Goal: Task Accomplishment & Management: Manage account settings

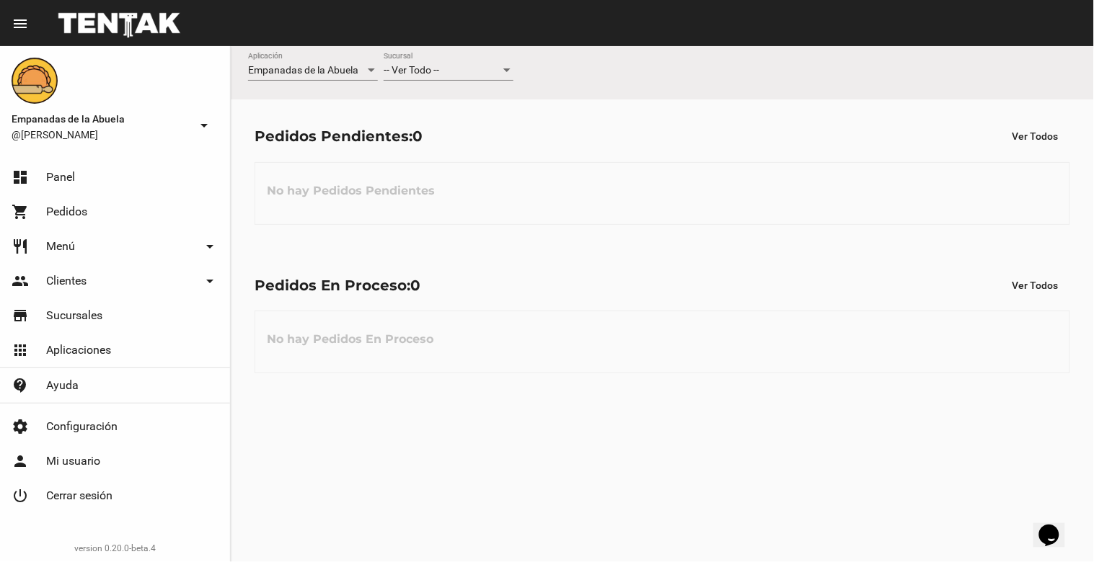
click at [425, 74] on span "-- Ver Todo --" at bounding box center [412, 70] width 56 height 12
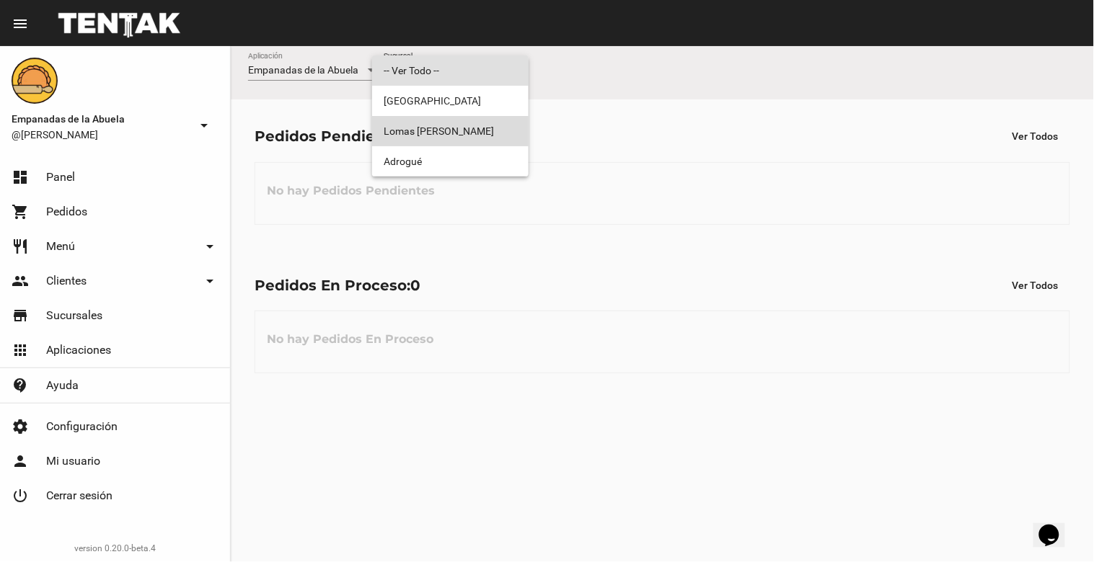
click at [464, 140] on span "Lomas [PERSON_NAME]" at bounding box center [450, 131] width 133 height 30
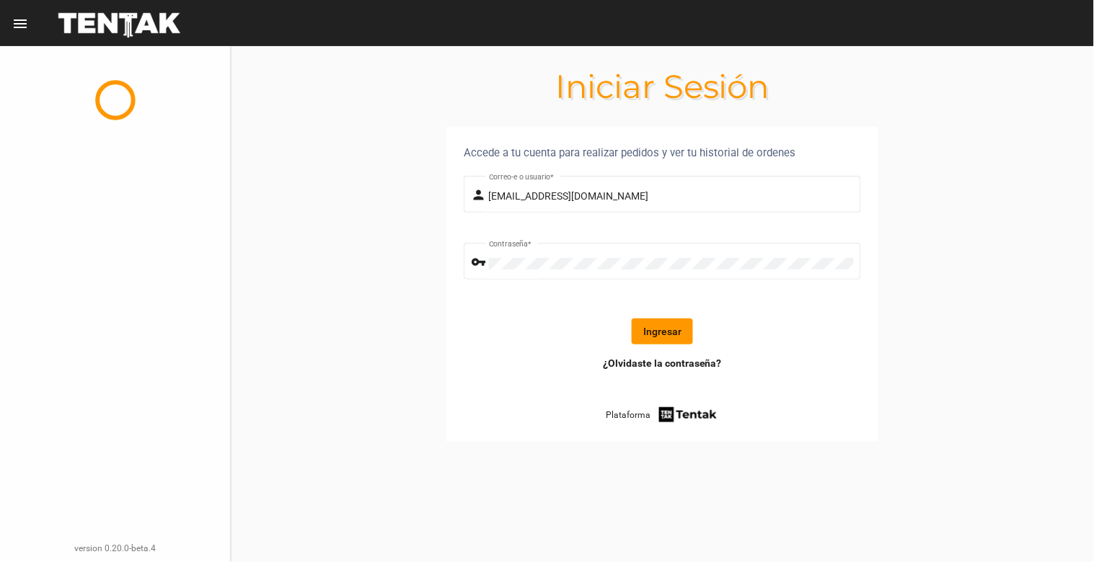
click at [669, 319] on button "Ingresar" at bounding box center [661, 332] width 61 height 26
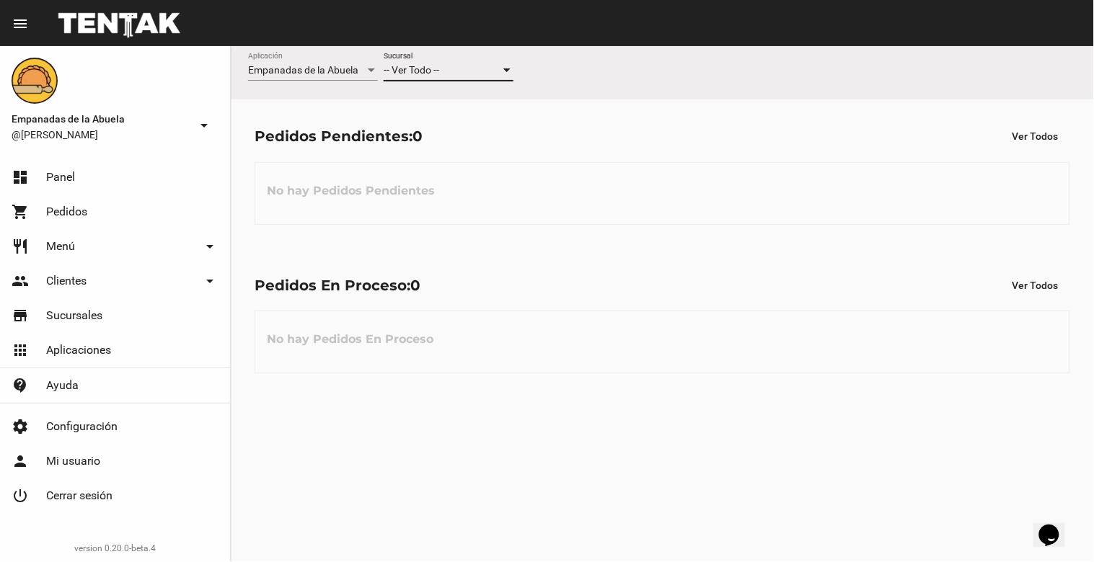
click at [472, 71] on div "-- Ver Todo --" at bounding box center [442, 71] width 117 height 12
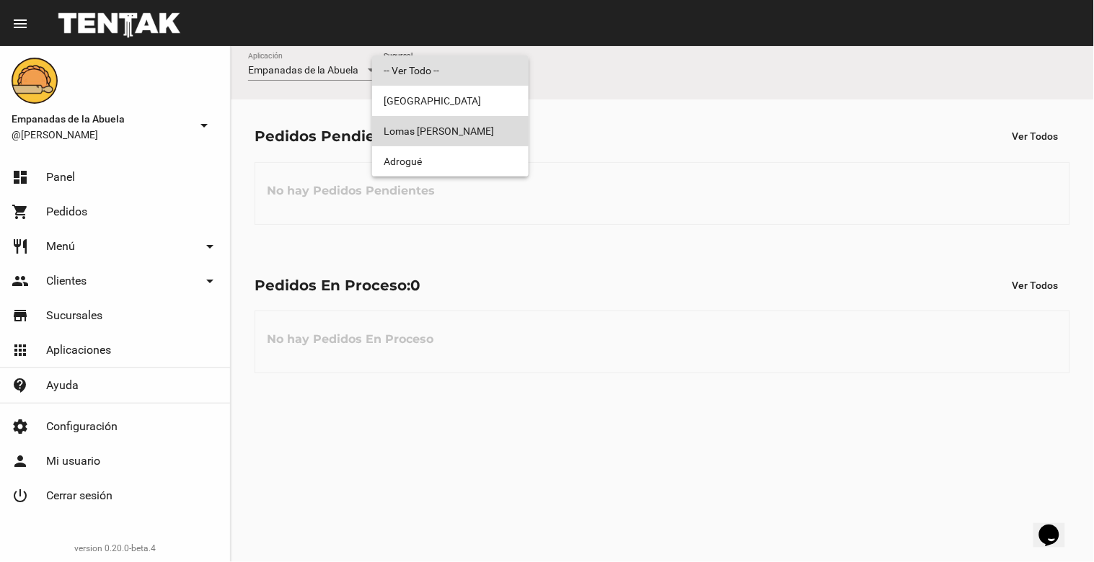
click at [464, 123] on span "Lomas [PERSON_NAME]" at bounding box center [450, 131] width 133 height 30
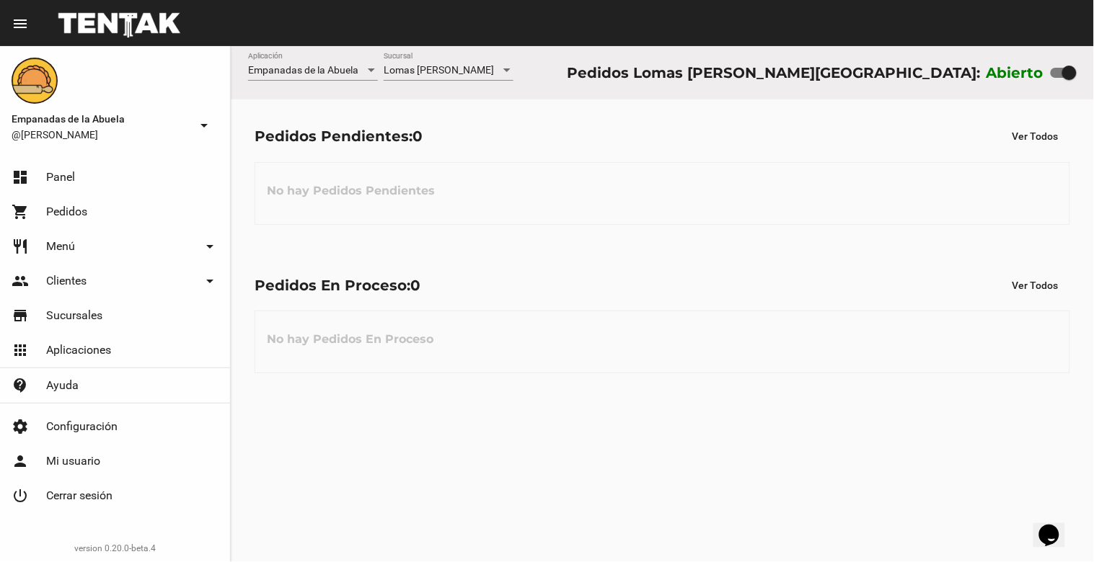
click at [438, 75] on span "Lomas [PERSON_NAME]" at bounding box center [439, 70] width 110 height 12
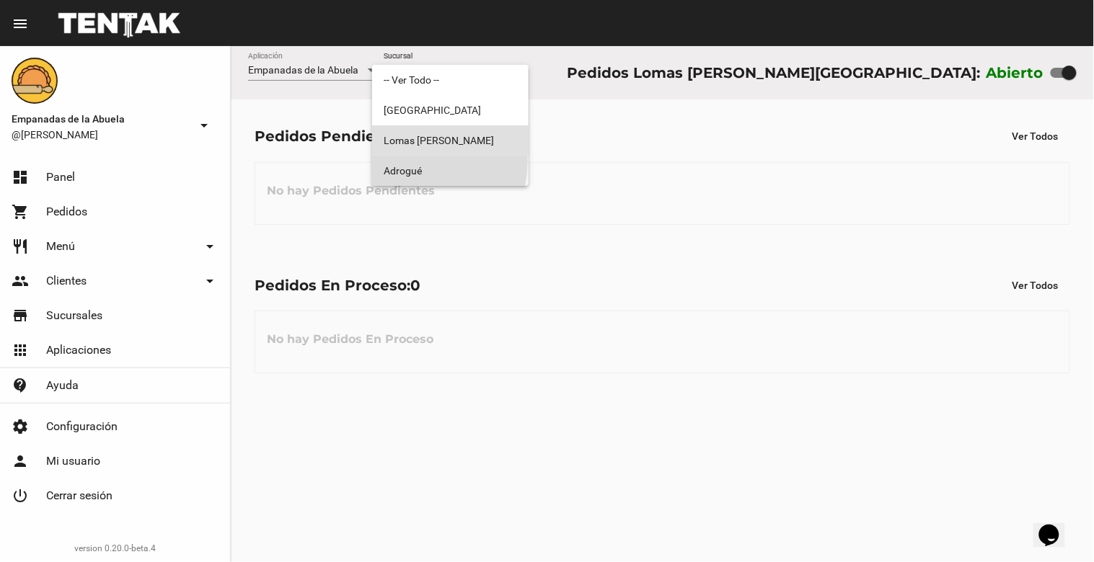
click at [411, 161] on span "Adrogué" at bounding box center [450, 171] width 133 height 30
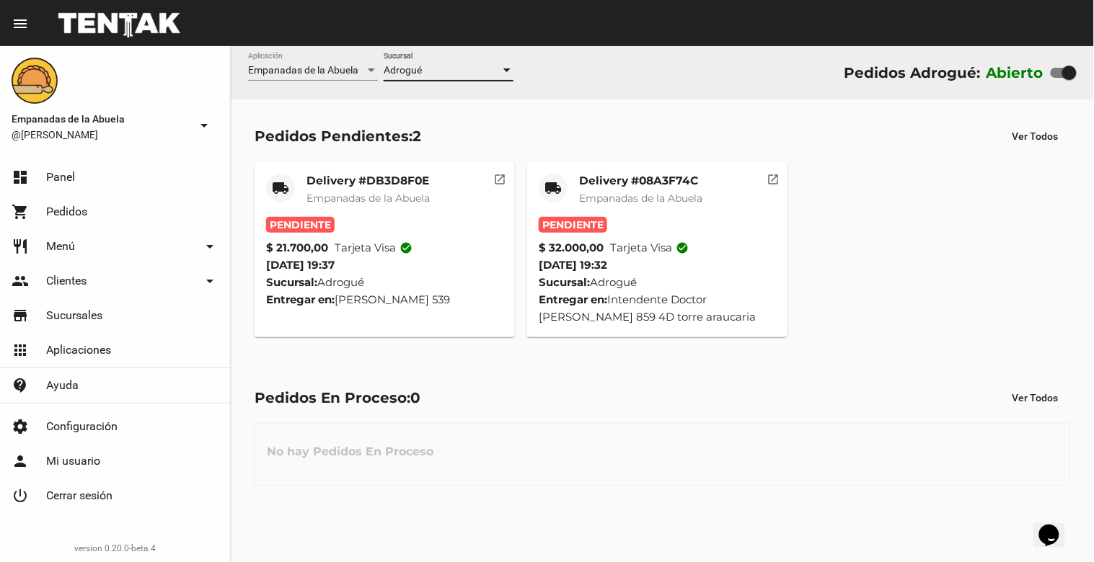
click at [471, 65] on div "Adrogué" at bounding box center [442, 71] width 117 height 12
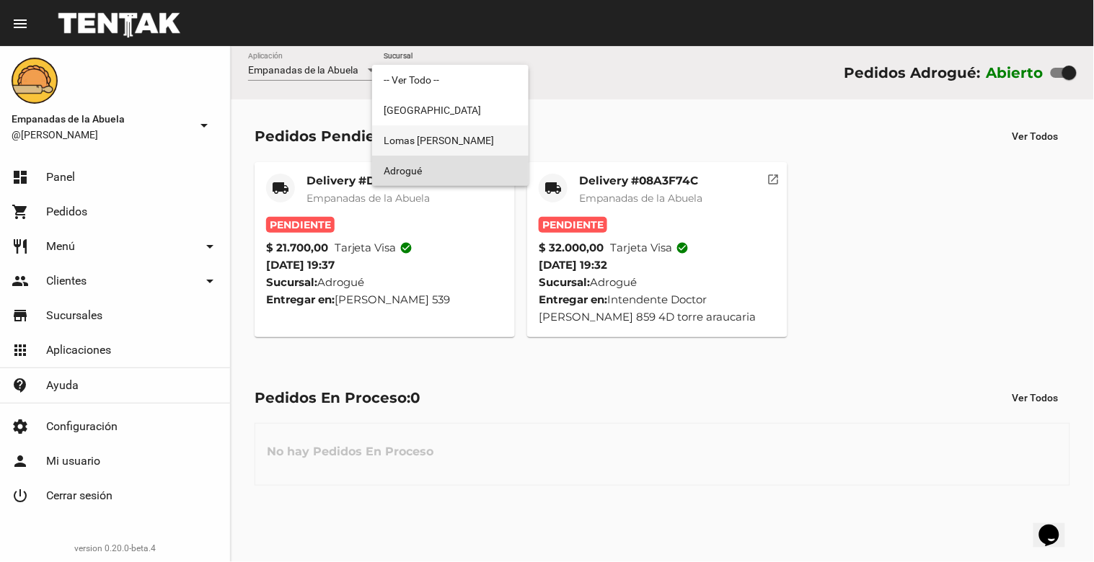
click at [456, 132] on span "Lomas [PERSON_NAME]" at bounding box center [450, 140] width 133 height 30
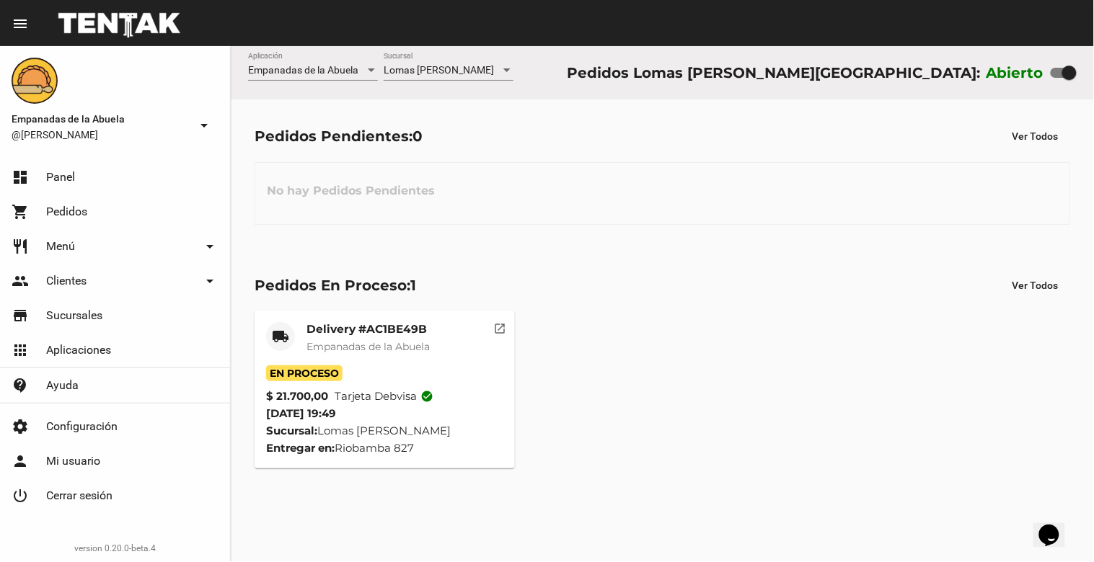
click at [440, 147] on div "Pedidos Pendientes: 0 Ver Todos" at bounding box center [661, 136] width 815 height 26
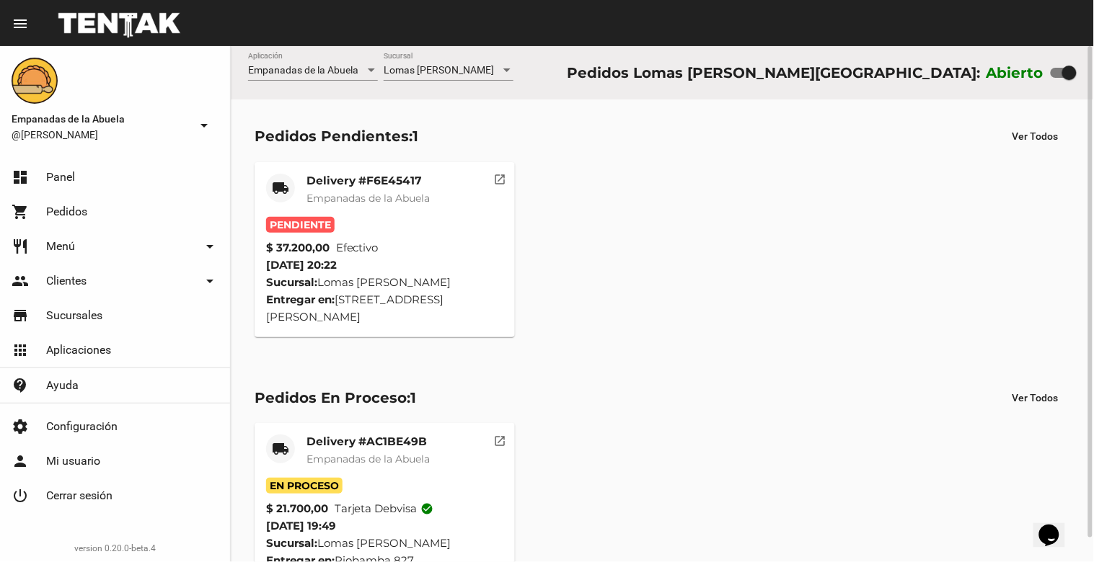
click at [365, 175] on mat-card-title "Delivery #F6E45417" at bounding box center [367, 181] width 123 height 14
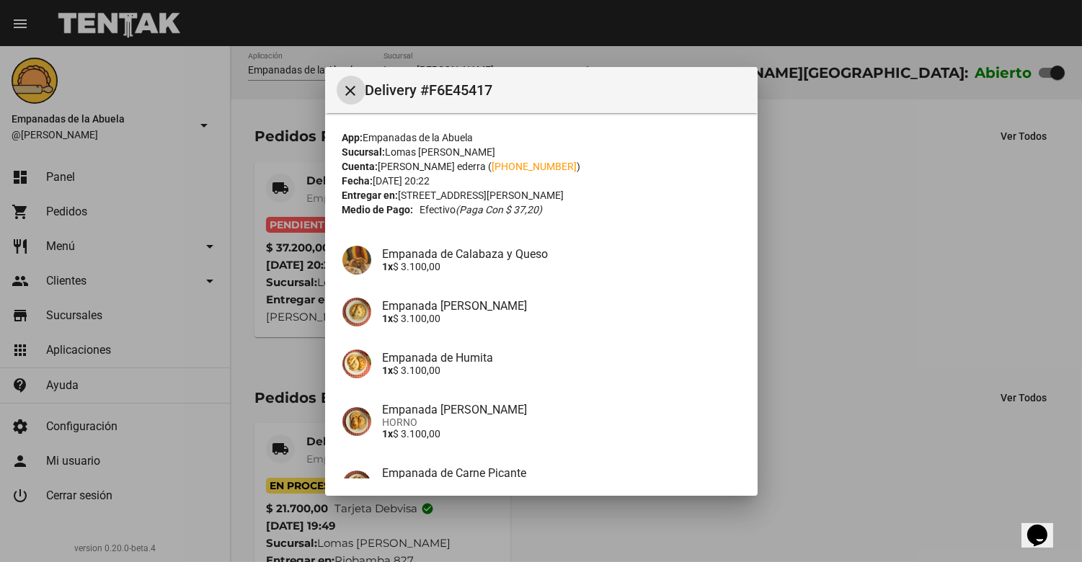
scroll to position [267, 0]
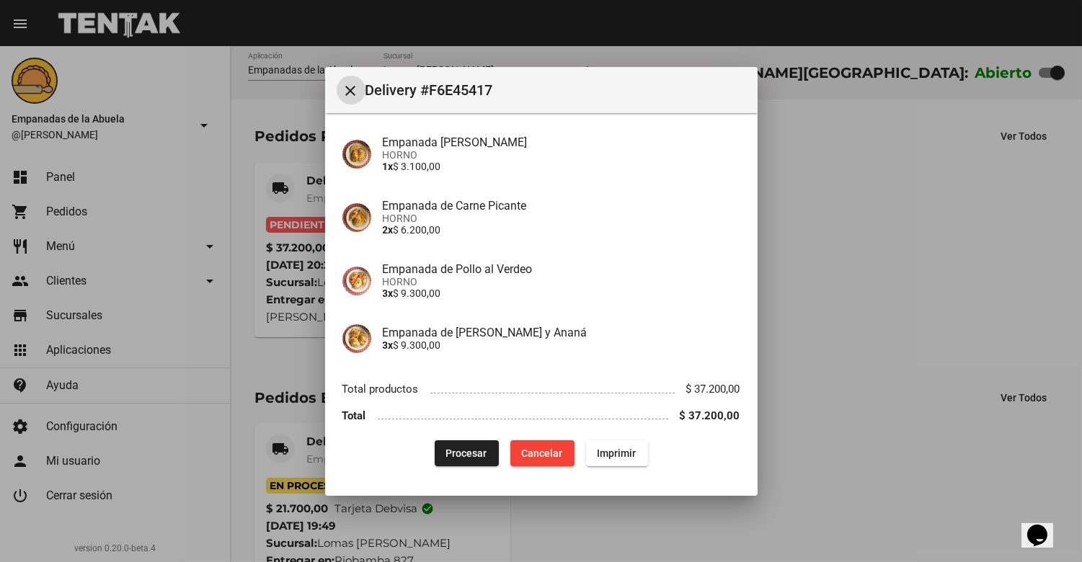
click at [446, 450] on span "Procesar" at bounding box center [466, 454] width 41 height 12
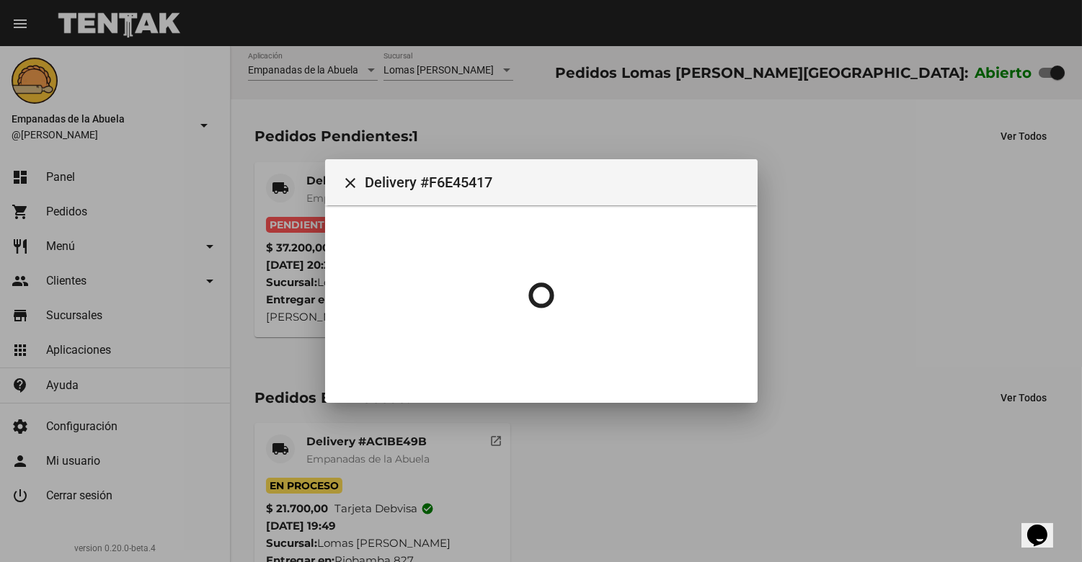
scroll to position [0, 0]
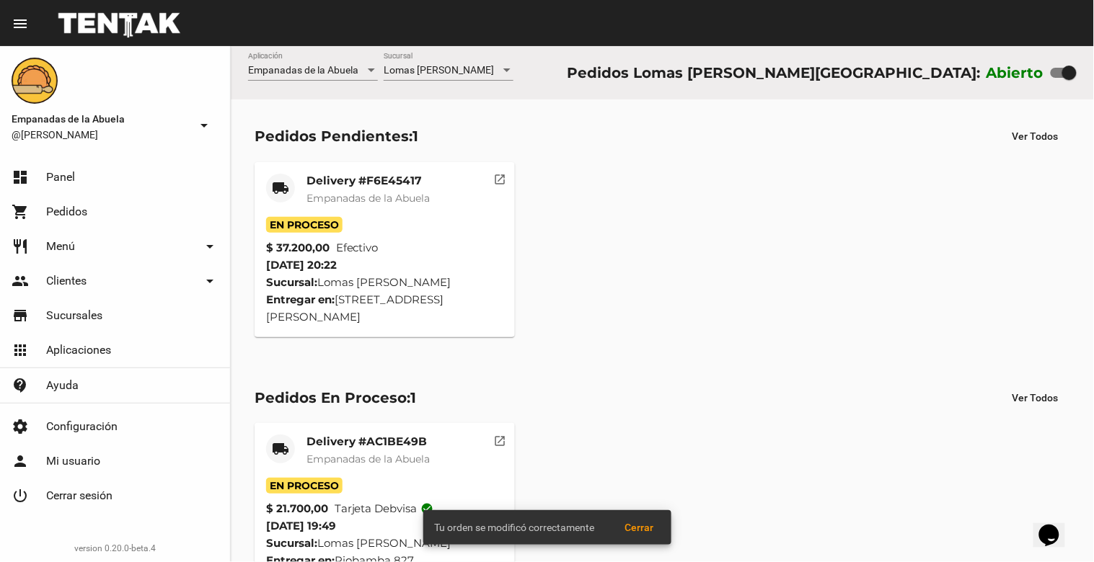
click at [349, 191] on mat-card-subtitle "Empanadas de la Abuela" at bounding box center [367, 198] width 123 height 14
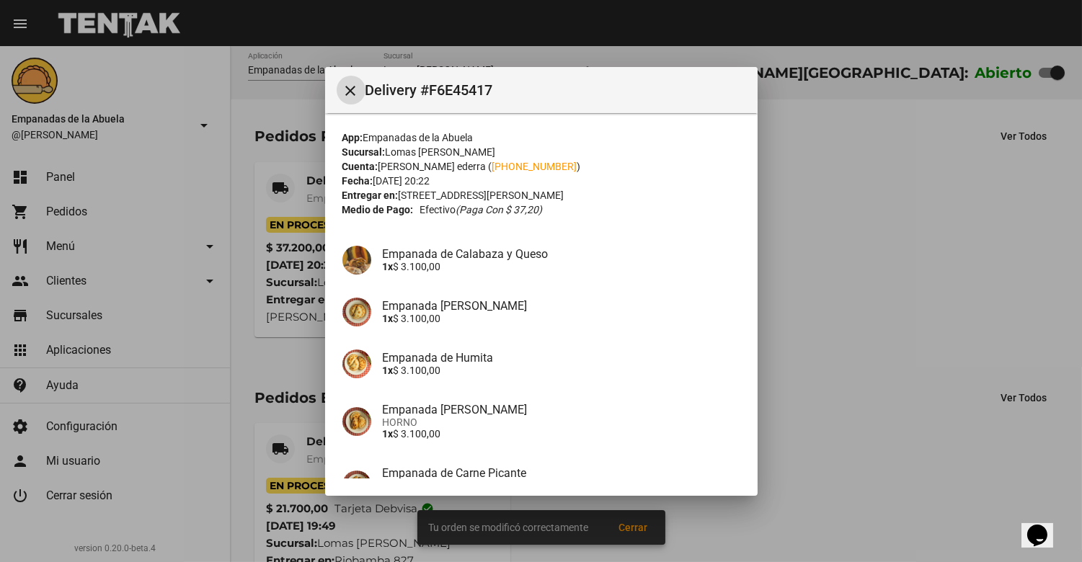
scroll to position [267, 0]
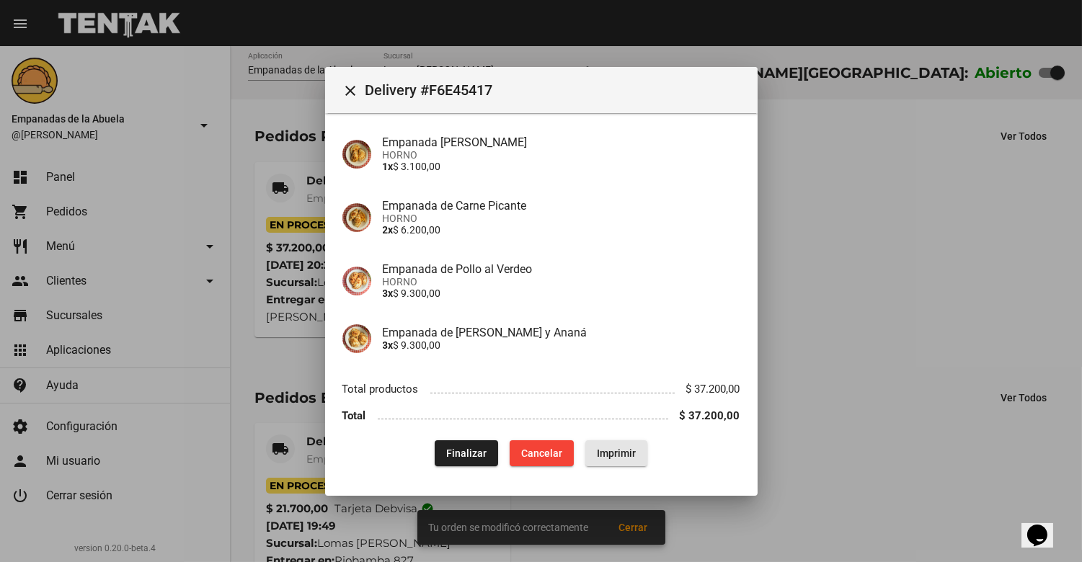
click at [608, 456] on span "Imprimir" at bounding box center [616, 454] width 39 height 12
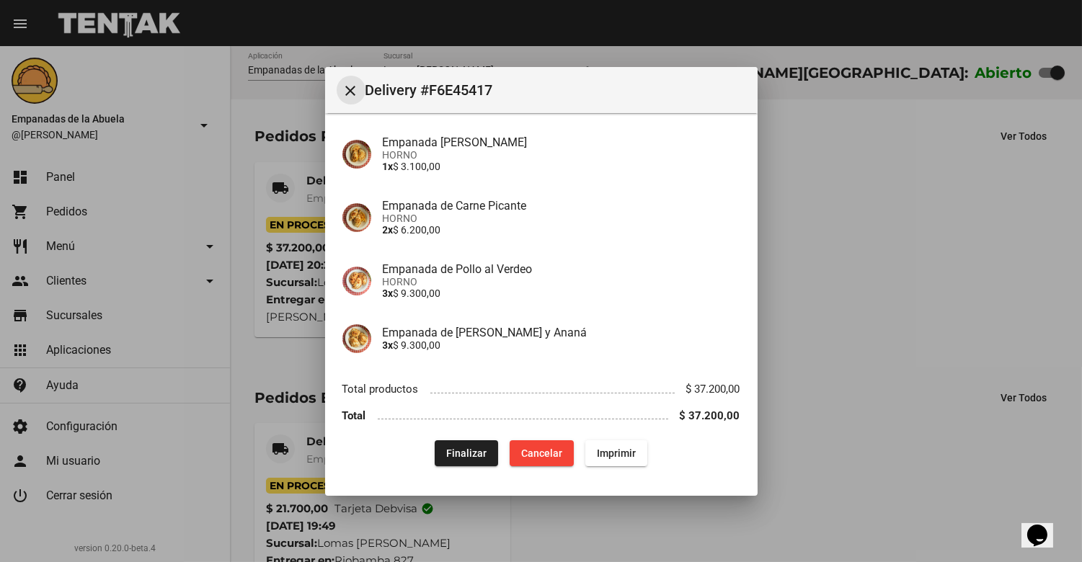
click at [346, 91] on mat-icon "close" at bounding box center [350, 90] width 17 height 17
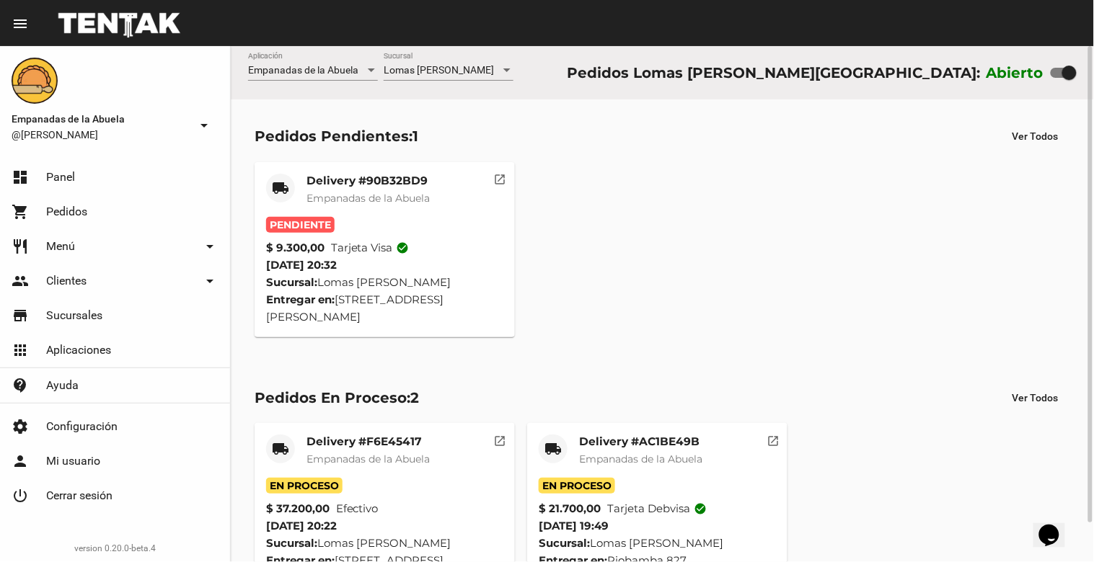
click at [347, 180] on mat-card-title "Delivery #90B32BD9" at bounding box center [367, 181] width 123 height 14
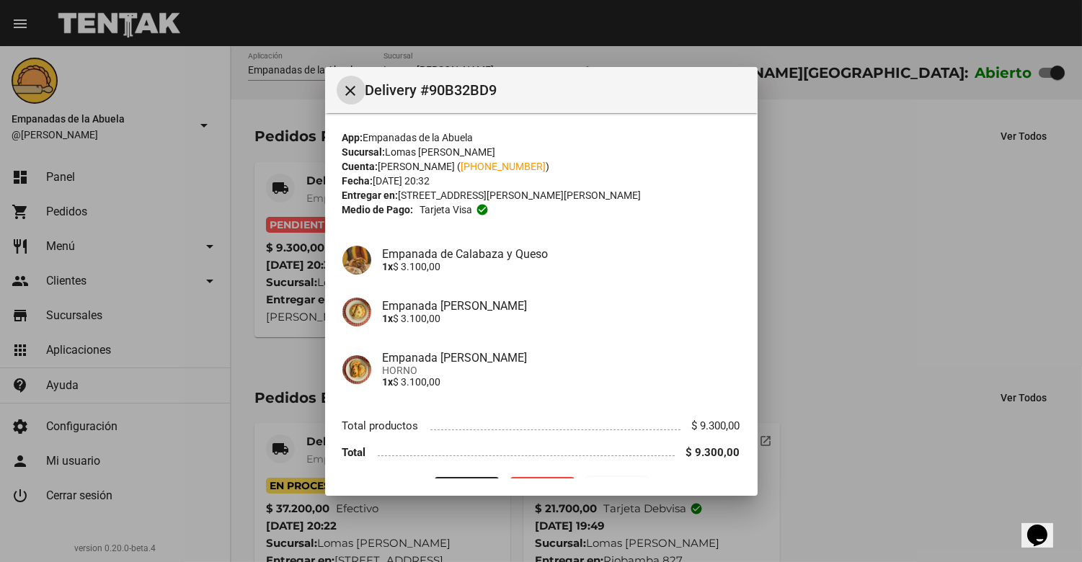
scroll to position [37, 0]
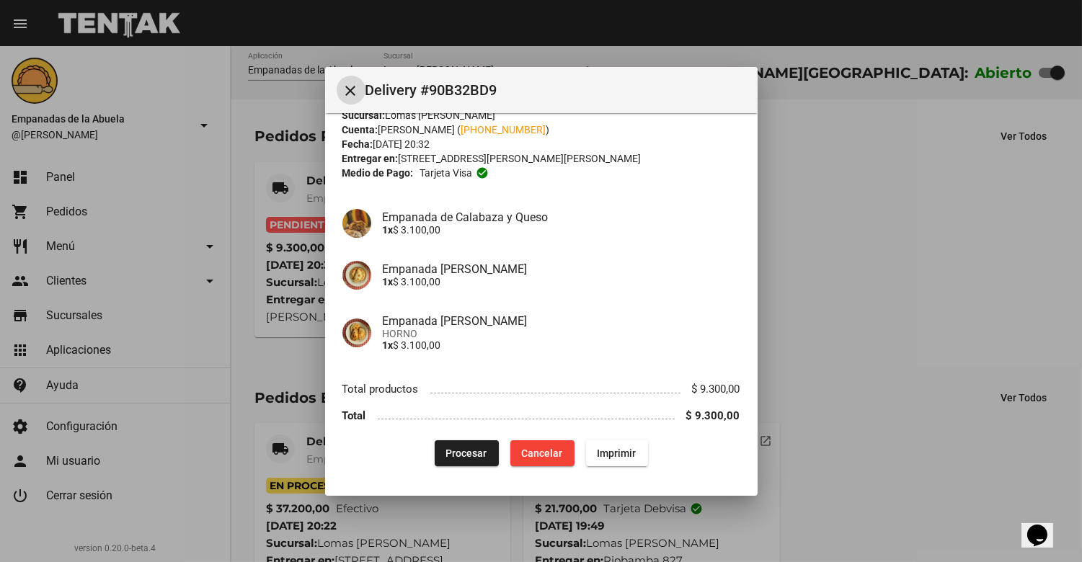
click at [462, 448] on span "Procesar" at bounding box center [466, 454] width 41 height 12
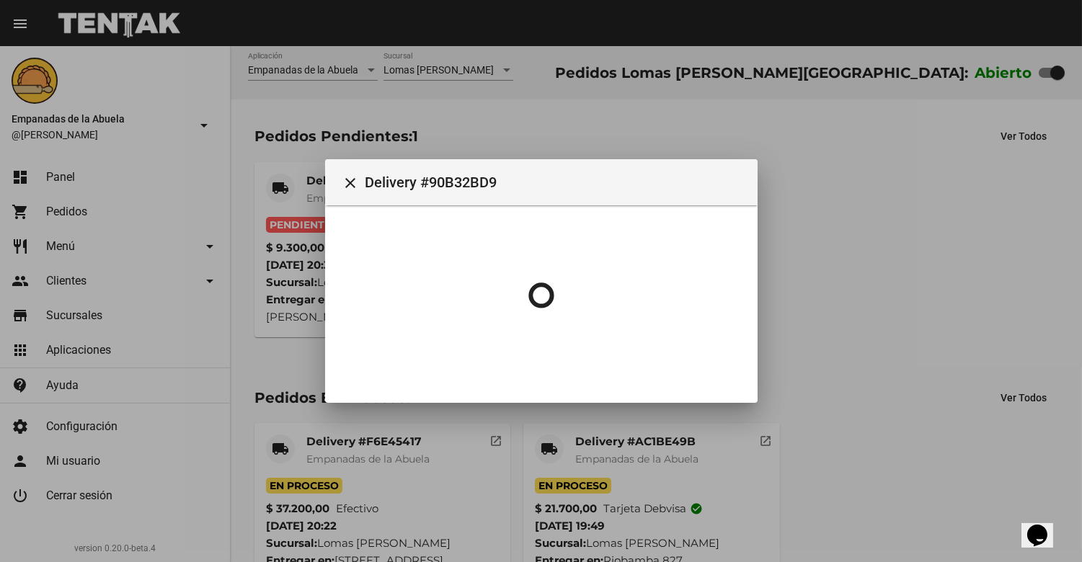
scroll to position [0, 0]
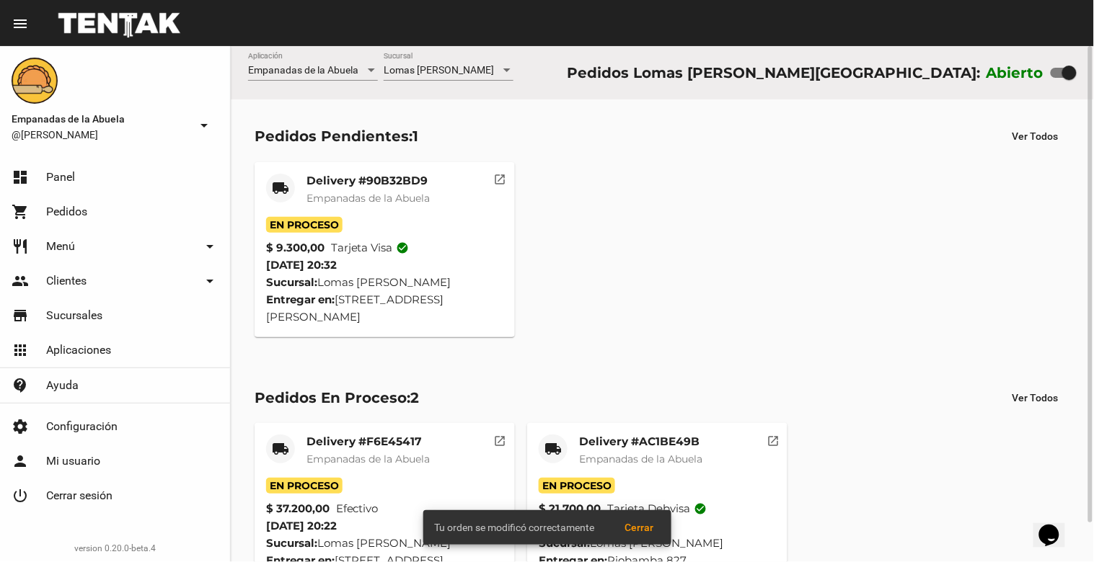
click at [353, 191] on mat-card-subtitle "Empanadas de la Abuela" at bounding box center [367, 198] width 123 height 14
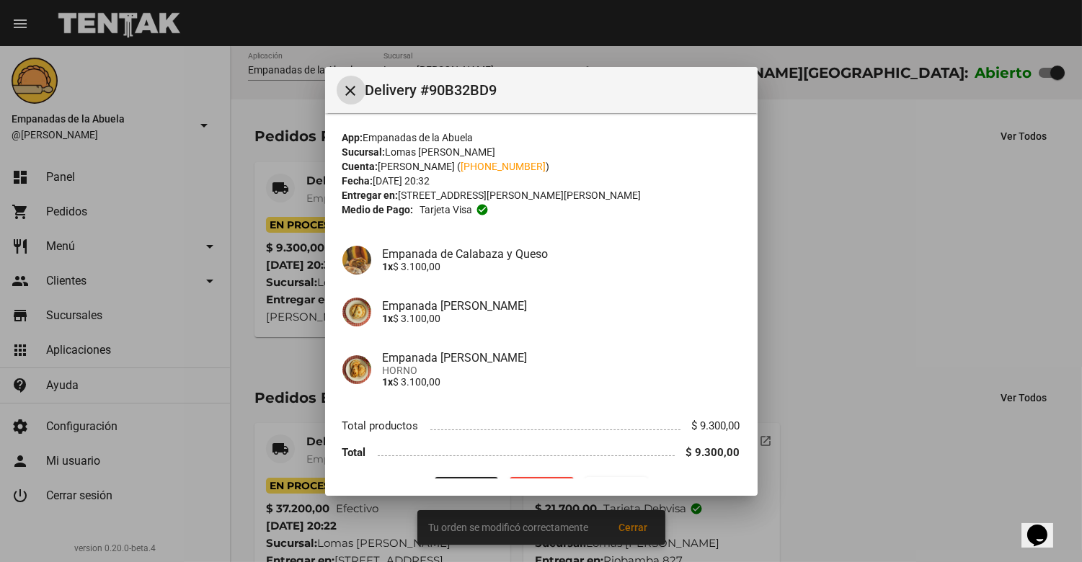
scroll to position [37, 0]
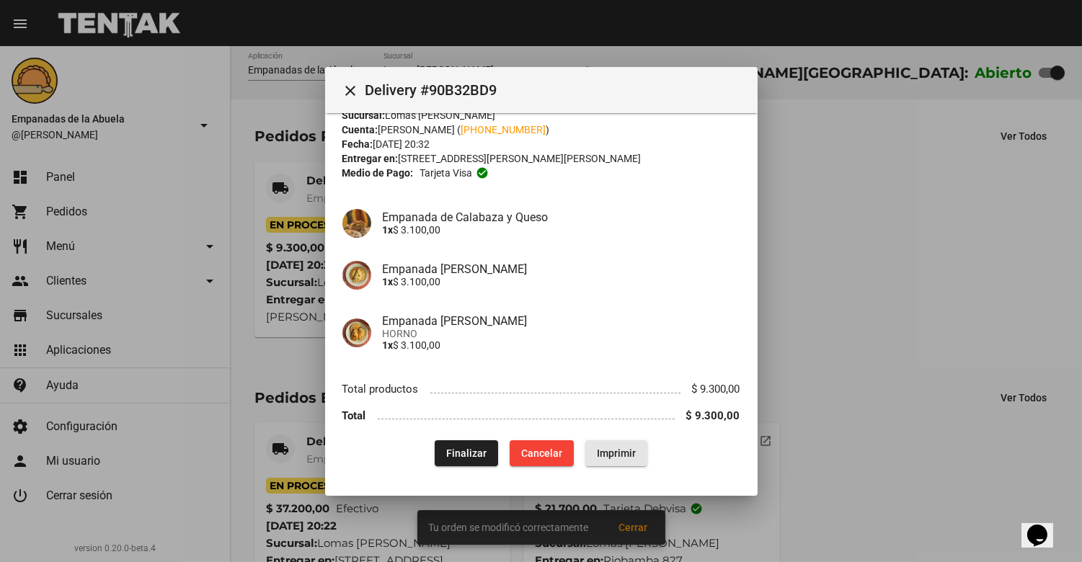
click at [628, 450] on span "Imprimir" at bounding box center [616, 454] width 39 height 12
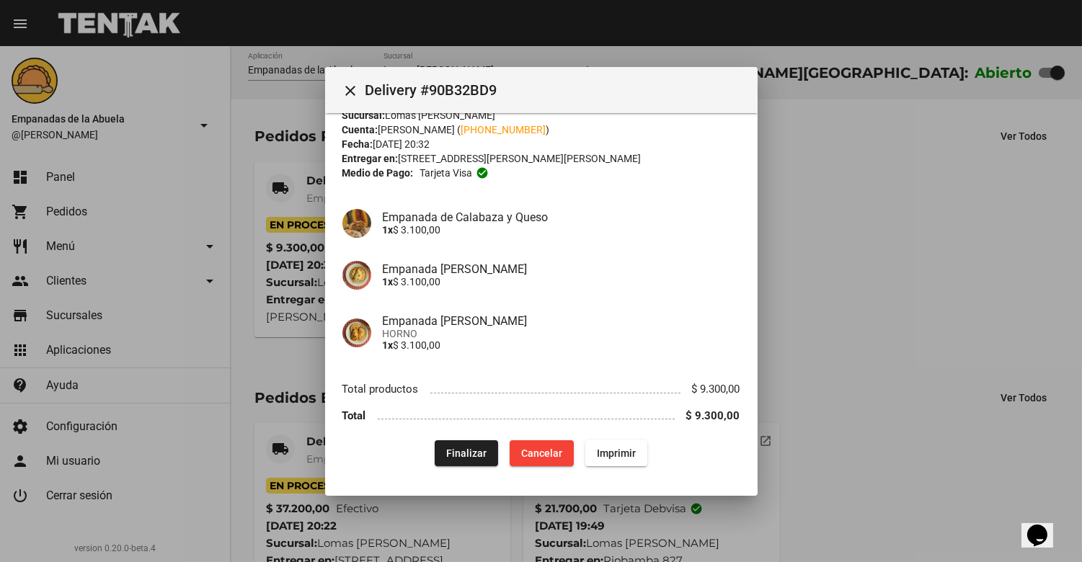
click at [347, 83] on mat-icon "close" at bounding box center [350, 90] width 17 height 17
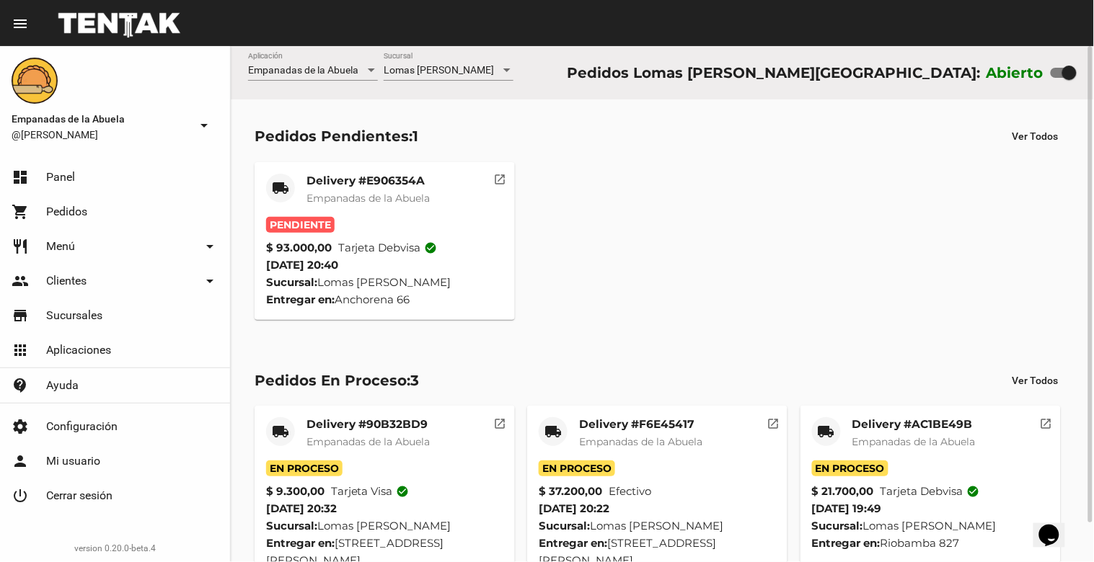
click at [343, 180] on mat-card-title "Delivery #E906354A" at bounding box center [367, 181] width 123 height 14
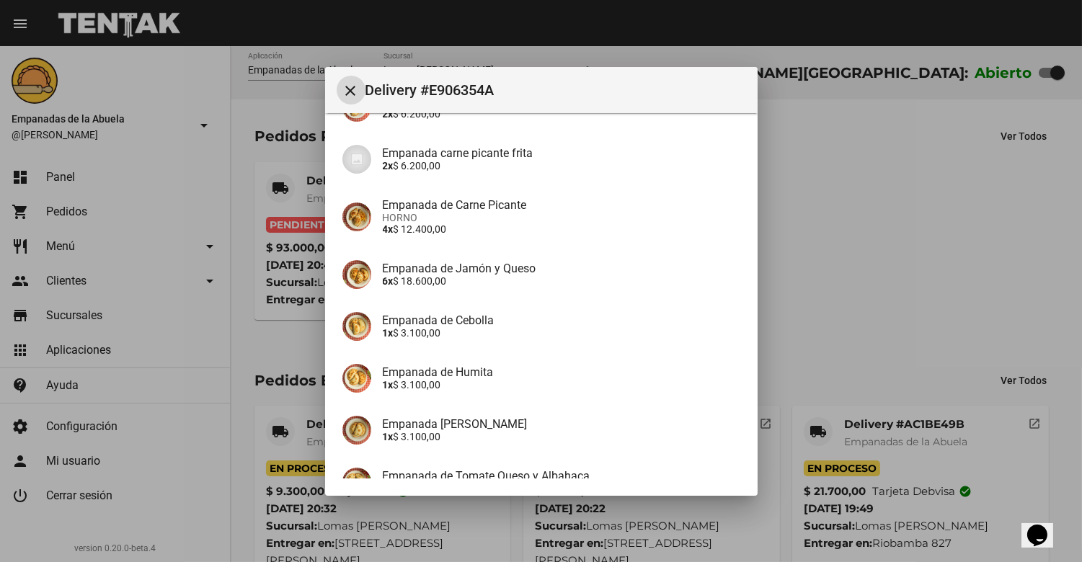
scroll to position [590, 0]
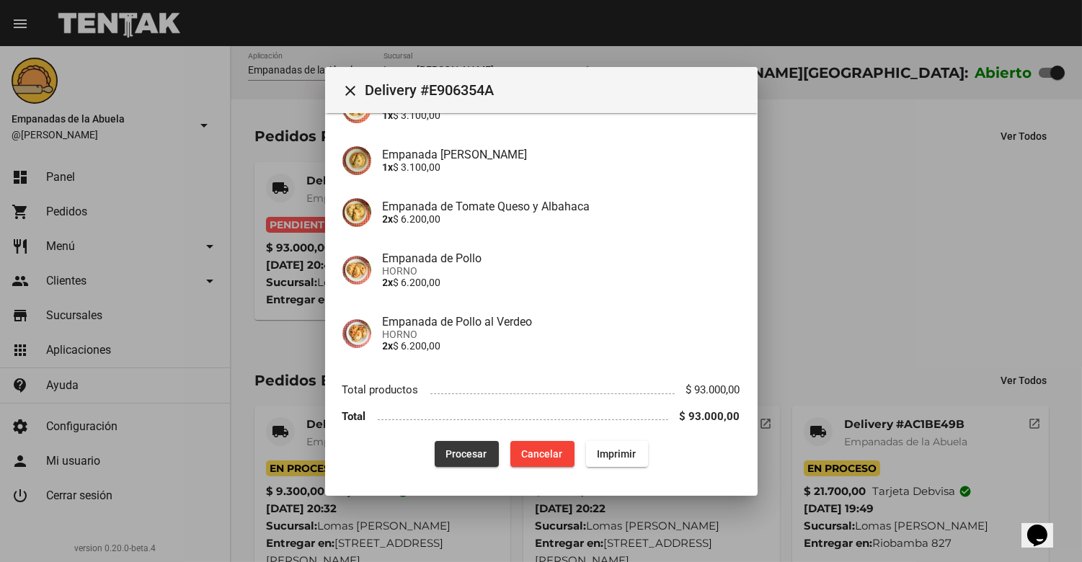
click at [453, 454] on span "Procesar" at bounding box center [466, 454] width 41 height 12
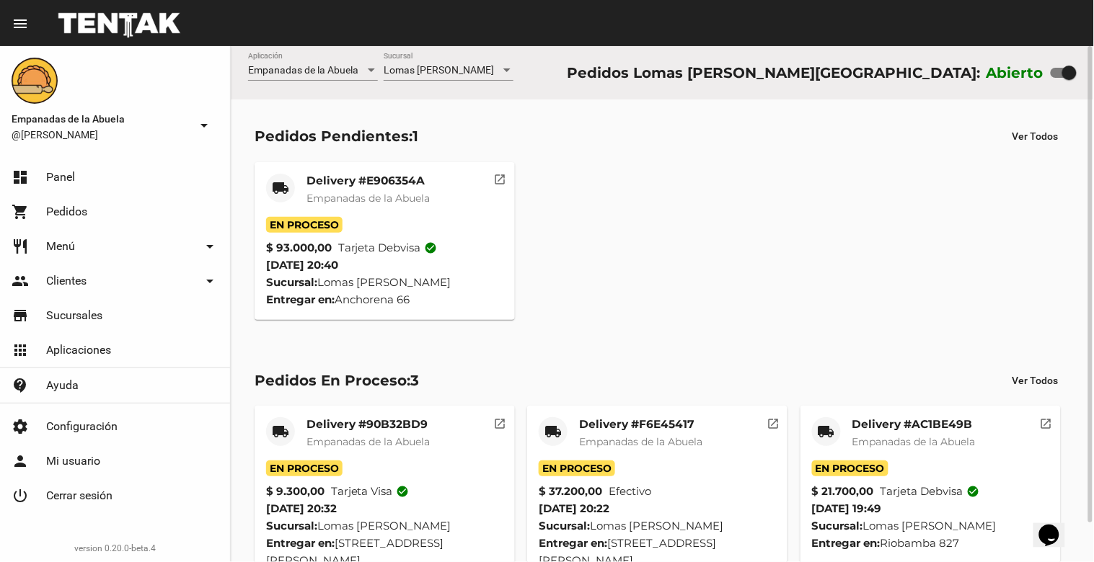
click at [342, 217] on span "En Proceso" at bounding box center [304, 225] width 76 height 16
click at [365, 190] on div "Delivery #E906354A Empanadas de la Abuela" at bounding box center [367, 195] width 123 height 43
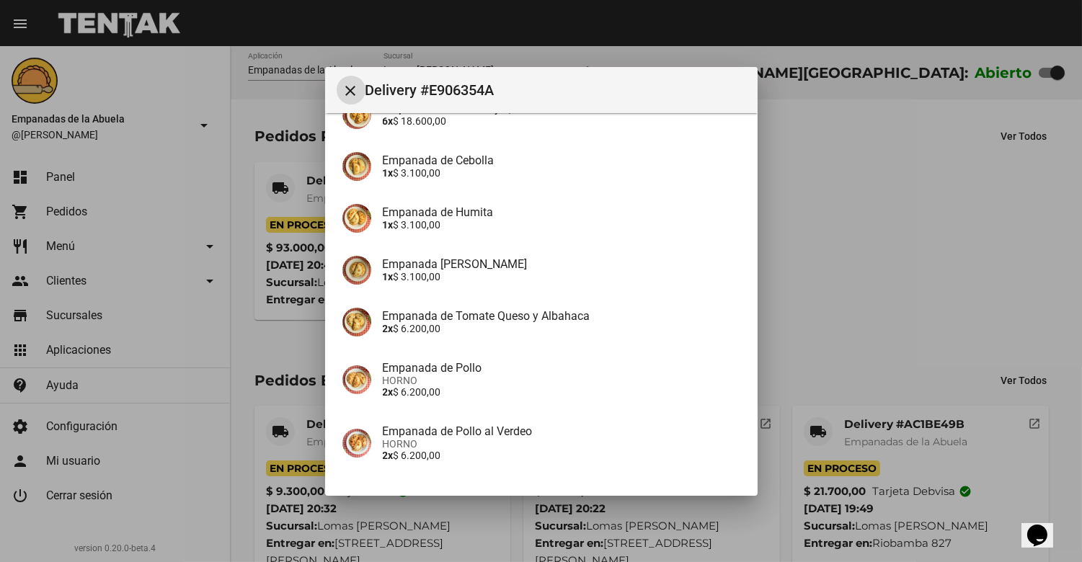
scroll to position [590, 0]
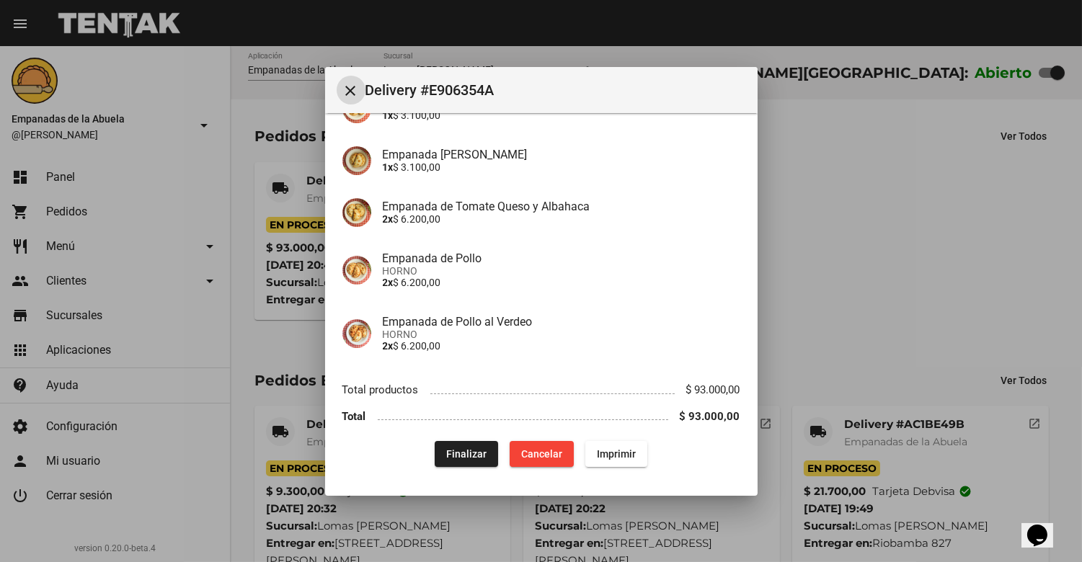
click at [613, 456] on span "Imprimir" at bounding box center [616, 454] width 39 height 12
click at [351, 87] on mat-icon "close" at bounding box center [350, 90] width 17 height 17
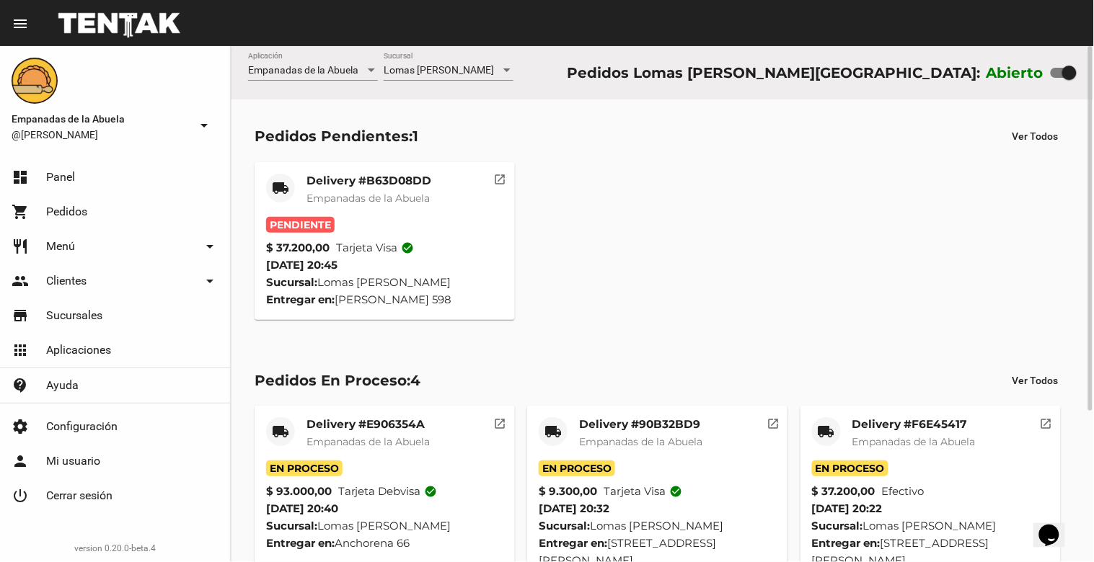
click at [345, 188] on div "Delivery #B63D08DD Empanadas de la Abuela" at bounding box center [368, 195] width 125 height 43
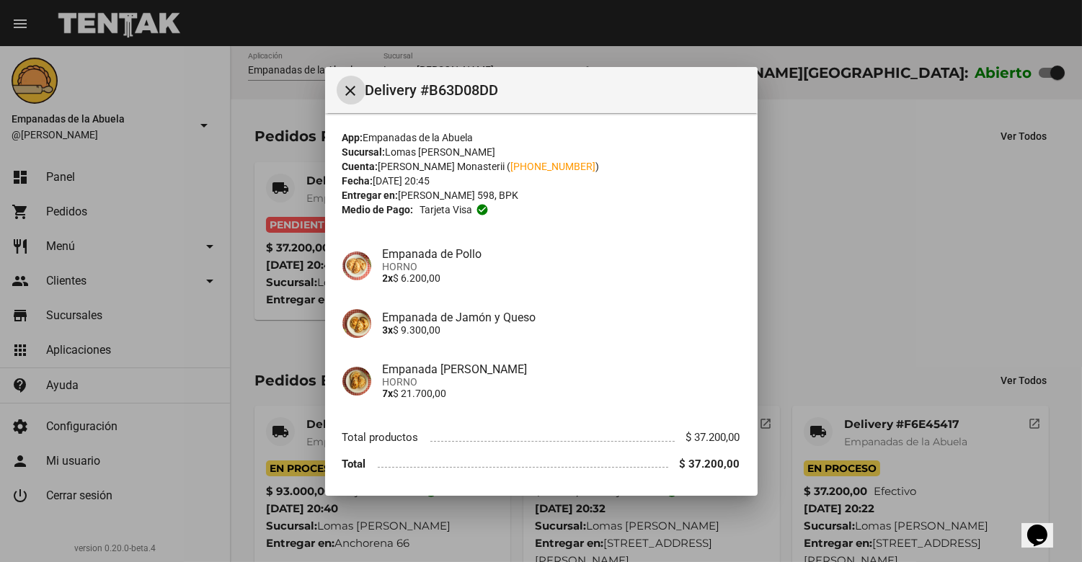
scroll to position [48, 0]
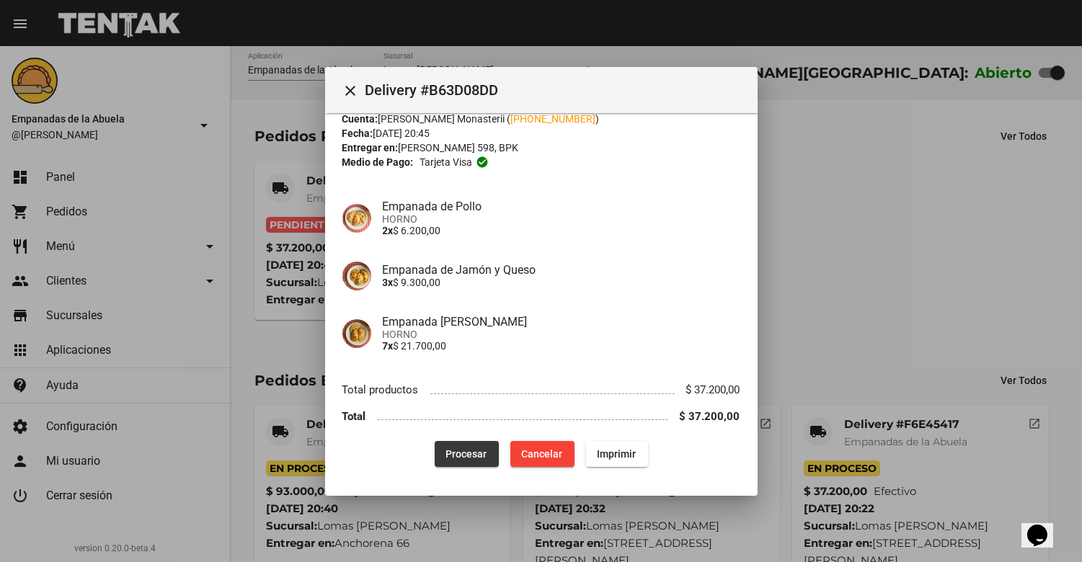
click at [453, 448] on span "Procesar" at bounding box center [466, 454] width 41 height 12
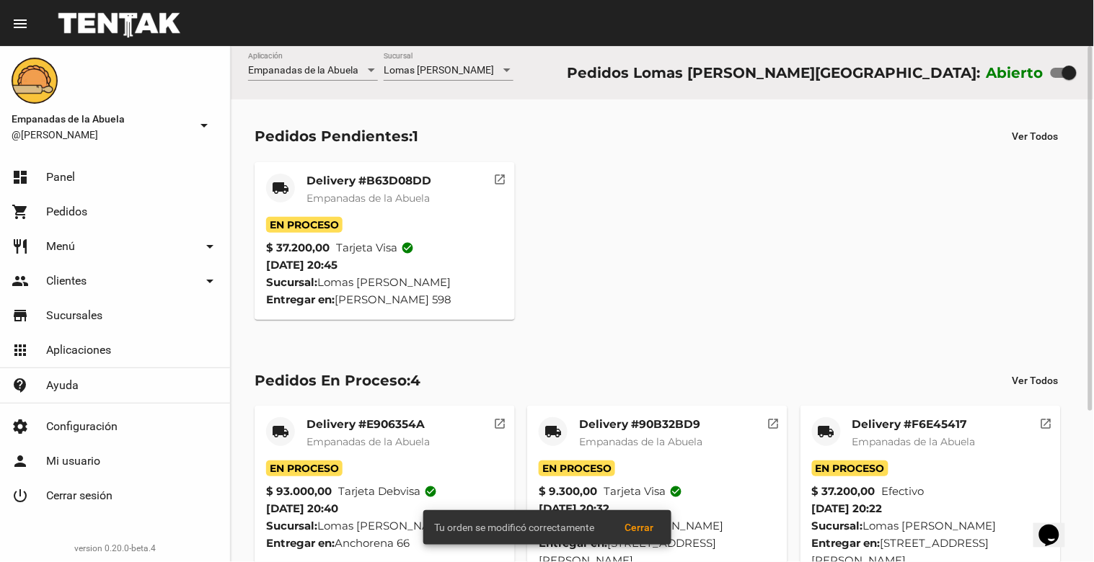
click at [366, 179] on mat-card-title "Delivery #B63D08DD" at bounding box center [368, 181] width 125 height 14
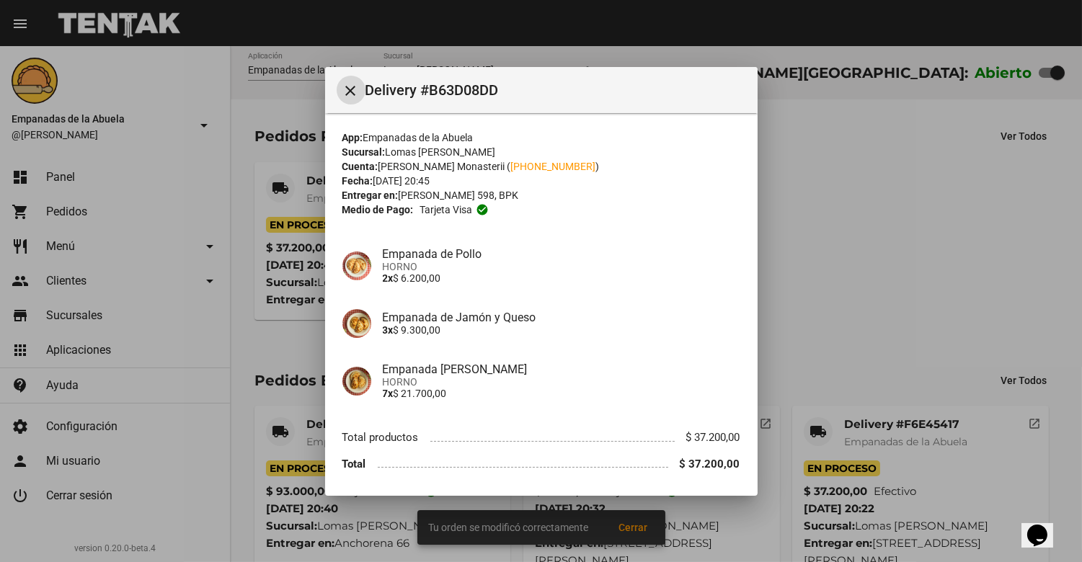
scroll to position [48, 0]
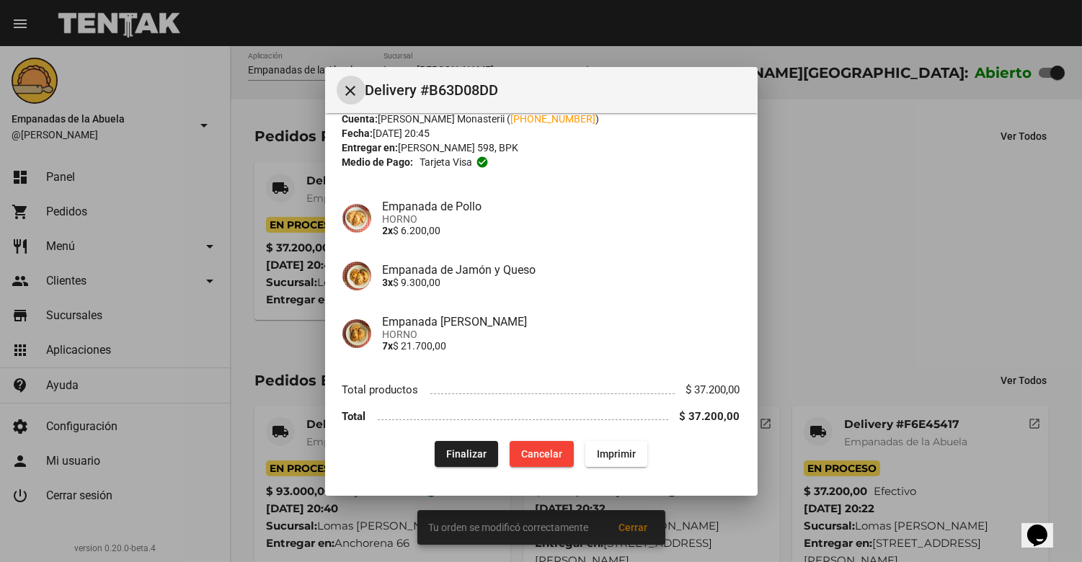
click at [613, 448] on span "Imprimir" at bounding box center [616, 454] width 39 height 12
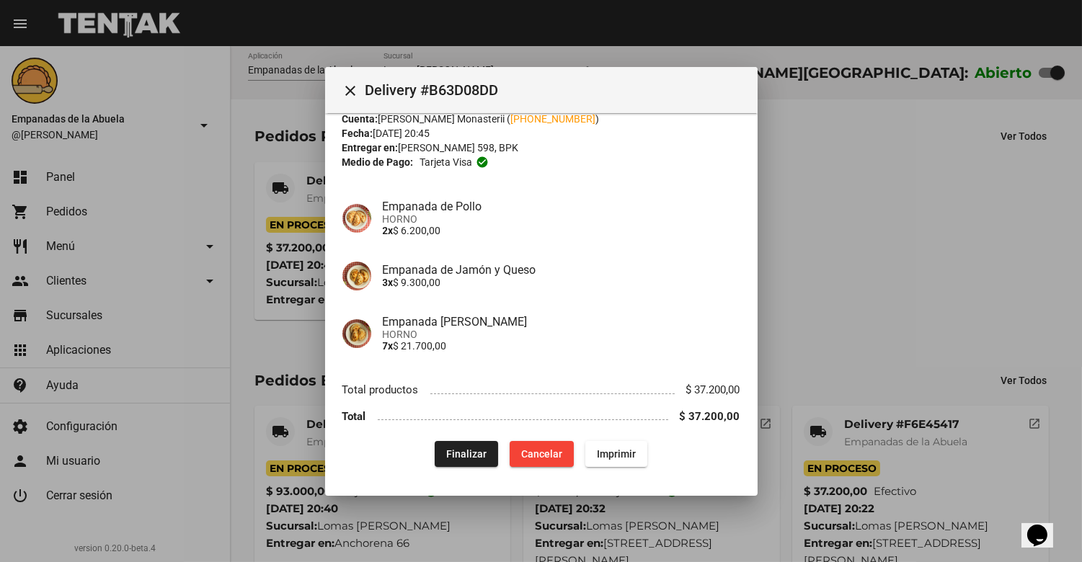
click at [349, 88] on mat-icon "close" at bounding box center [350, 90] width 17 height 17
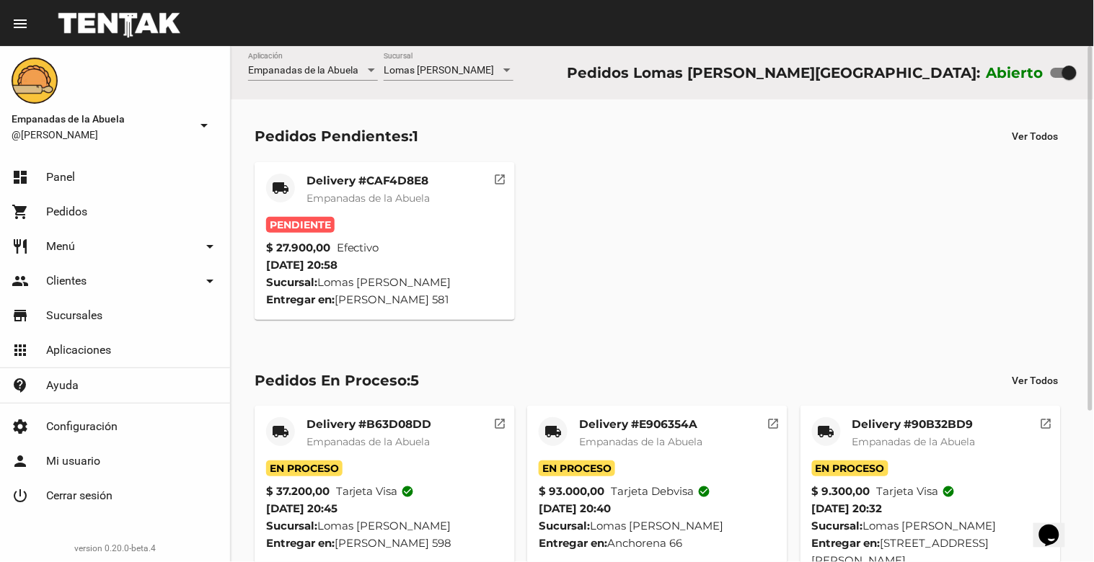
click at [314, 204] on mat-card-subtitle "Empanadas de la Abuela" at bounding box center [367, 198] width 123 height 14
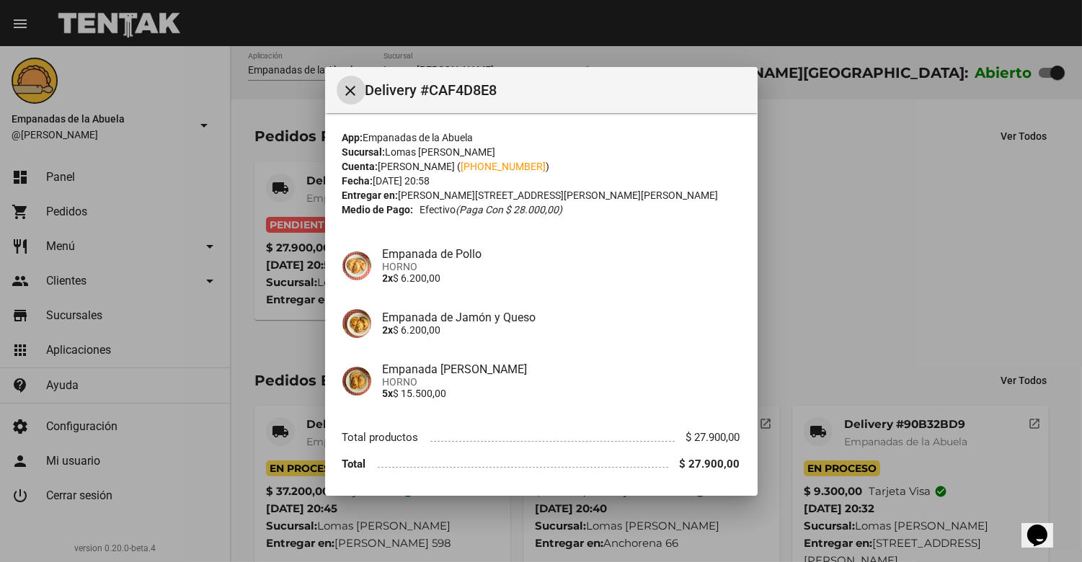
scroll to position [48, 0]
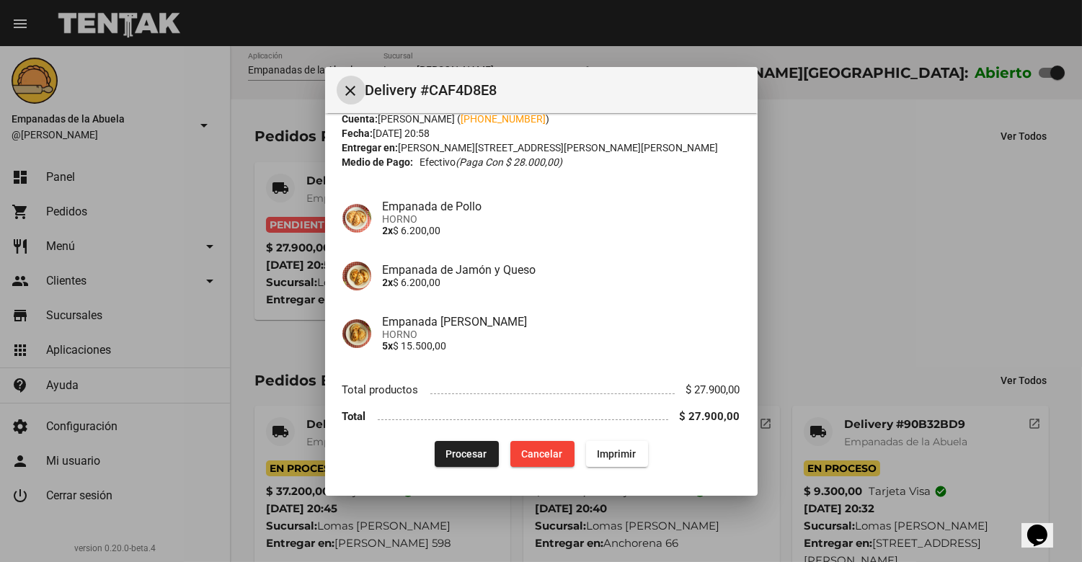
click at [458, 458] on span "Procesar" at bounding box center [466, 454] width 41 height 12
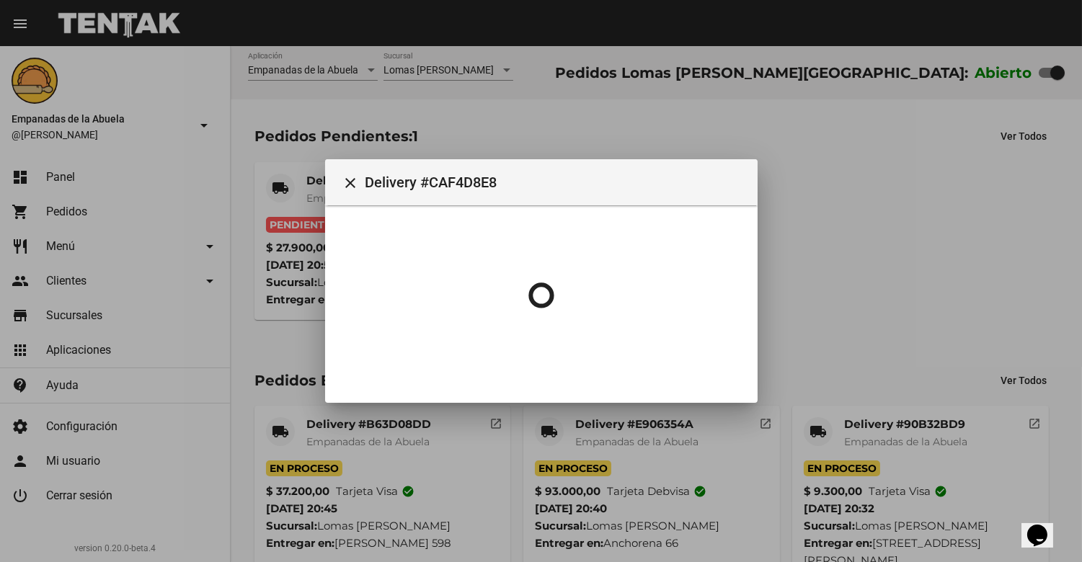
scroll to position [0, 0]
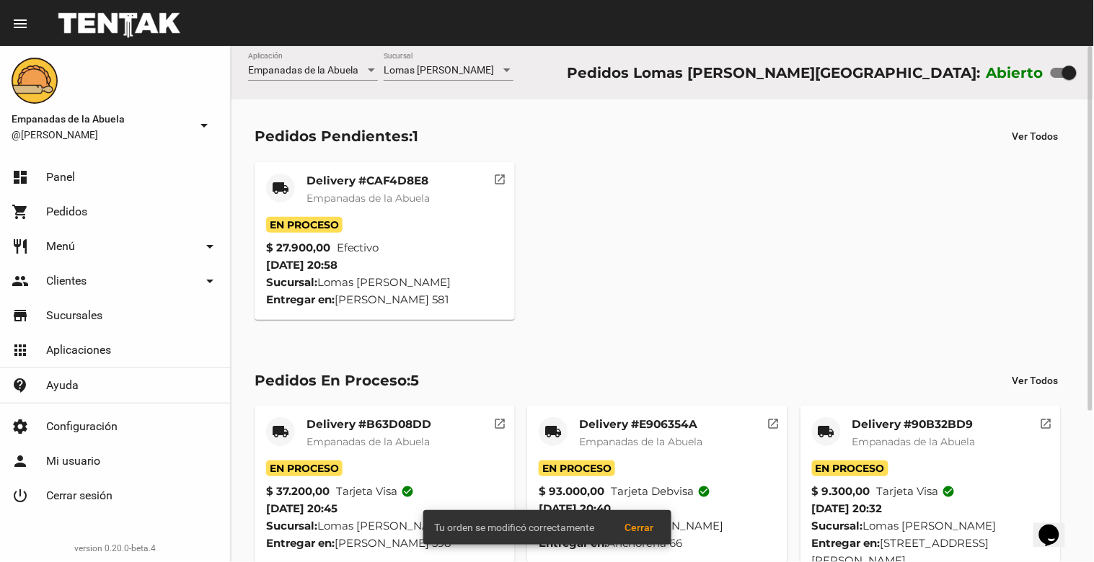
click at [334, 170] on mat-card "local_shipping Delivery #CAF4D8E8 Empanadas de la Abuela En Proceso $ 27.900,00…" at bounding box center [384, 241] width 260 height 158
click at [340, 185] on mat-card-title "Delivery #CAF4D8E8" at bounding box center [367, 181] width 123 height 14
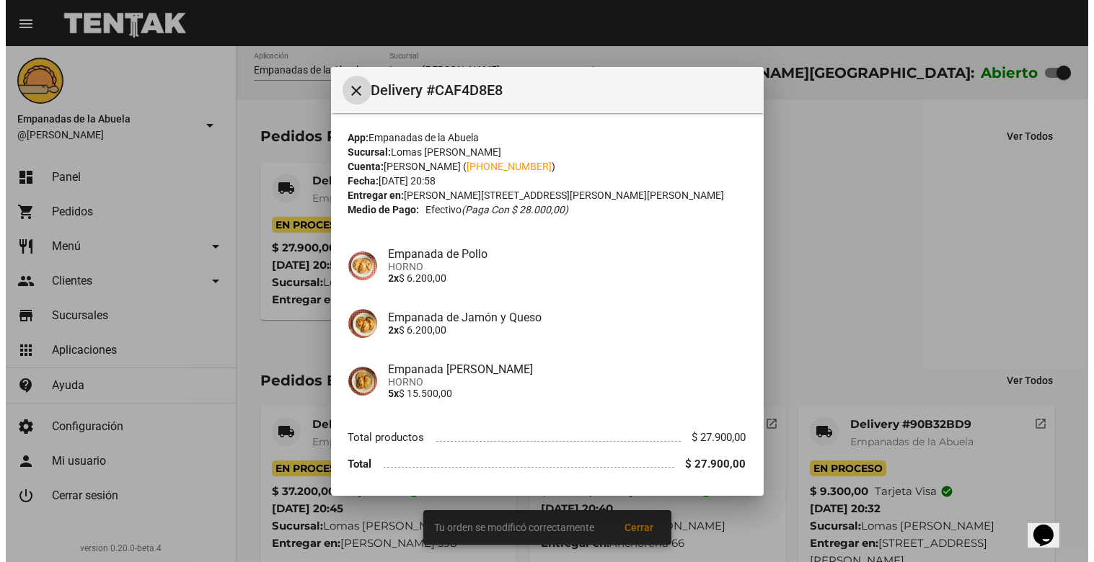
scroll to position [48, 0]
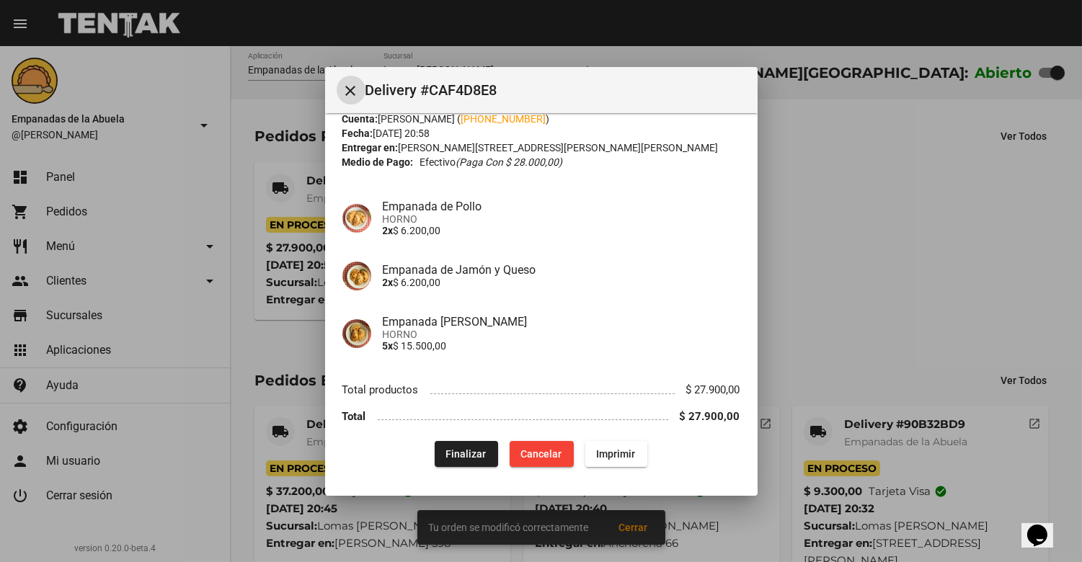
click at [606, 449] on span "Imprimir" at bounding box center [616, 454] width 39 height 12
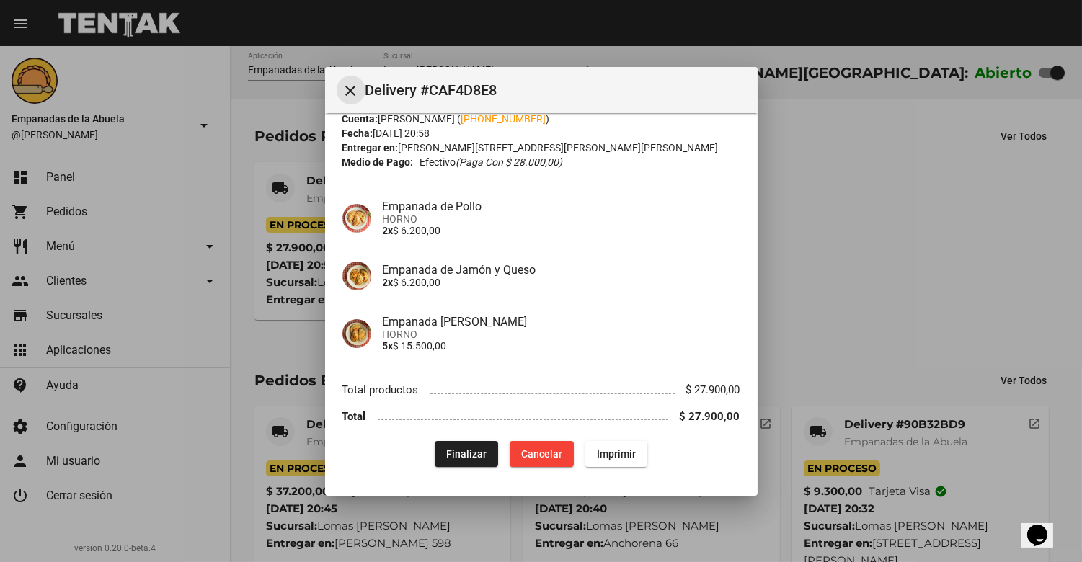
click at [349, 95] on mat-icon "close" at bounding box center [350, 90] width 17 height 17
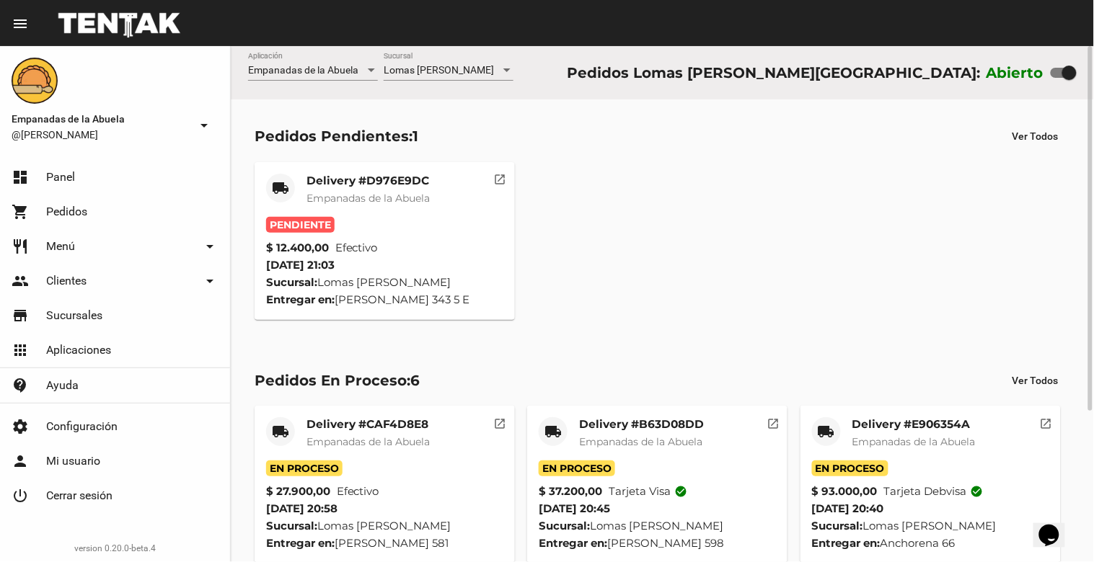
click at [359, 182] on mat-card-title "Delivery #D976E9DC" at bounding box center [367, 181] width 123 height 14
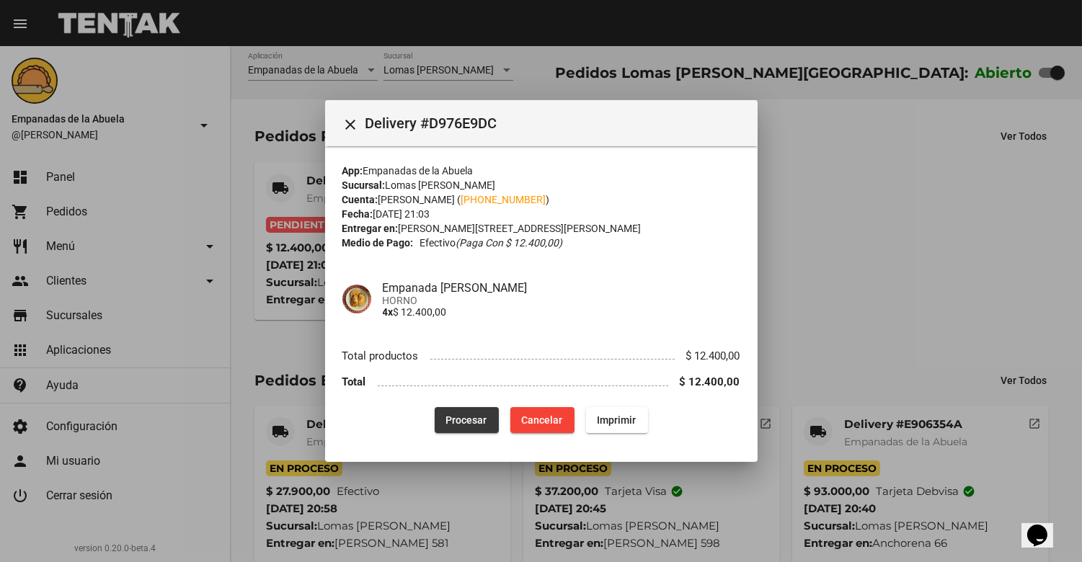
click at [455, 422] on span "Procesar" at bounding box center [466, 421] width 41 height 12
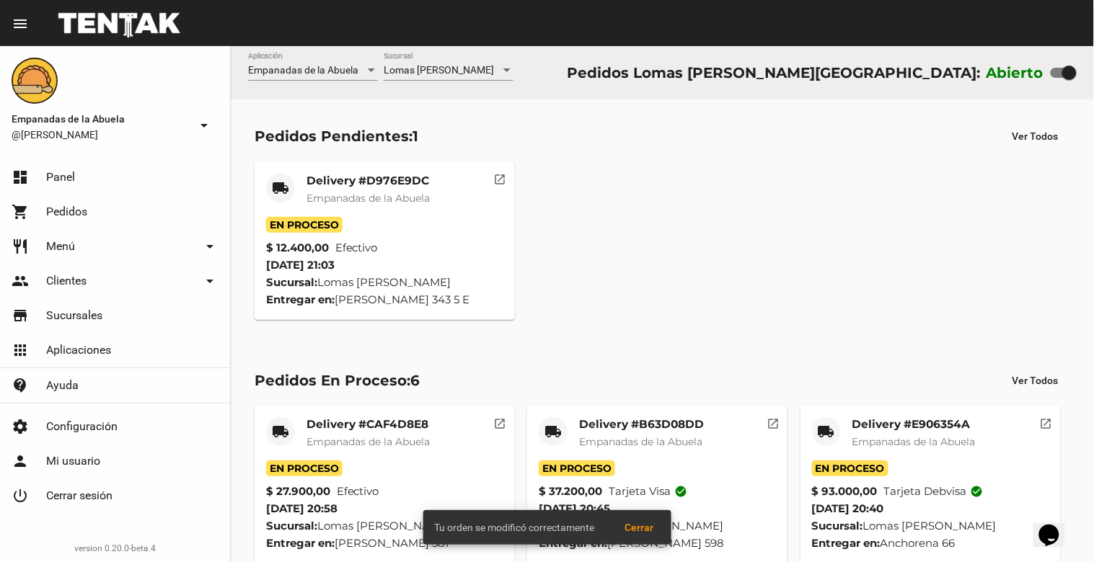
click at [349, 184] on mat-card-title "Delivery #D976E9DC" at bounding box center [367, 181] width 123 height 14
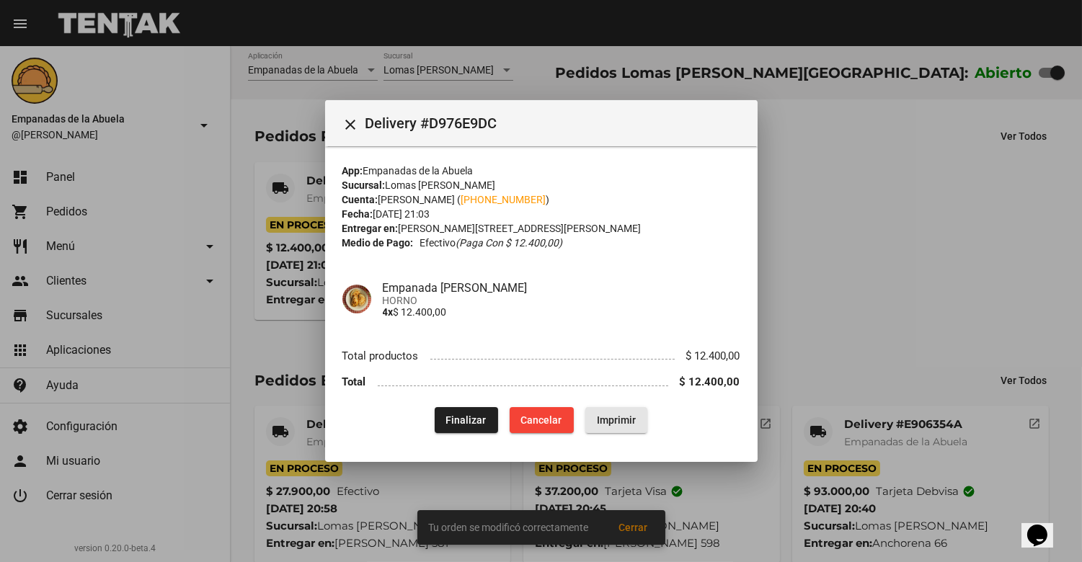
click at [621, 426] on button "Imprimir" at bounding box center [616, 420] width 62 height 26
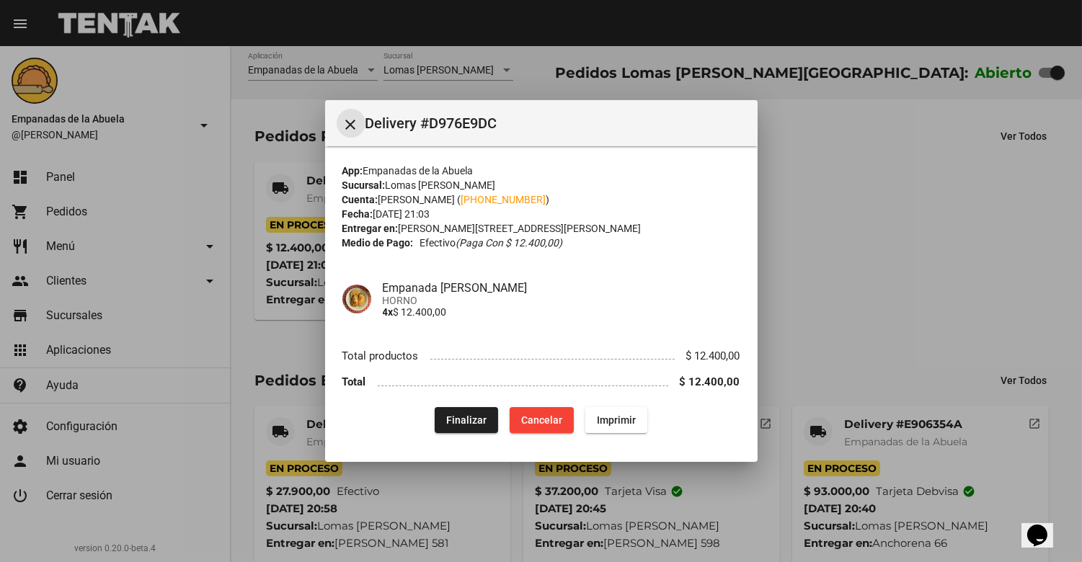
click at [348, 120] on mat-icon "close" at bounding box center [350, 124] width 17 height 17
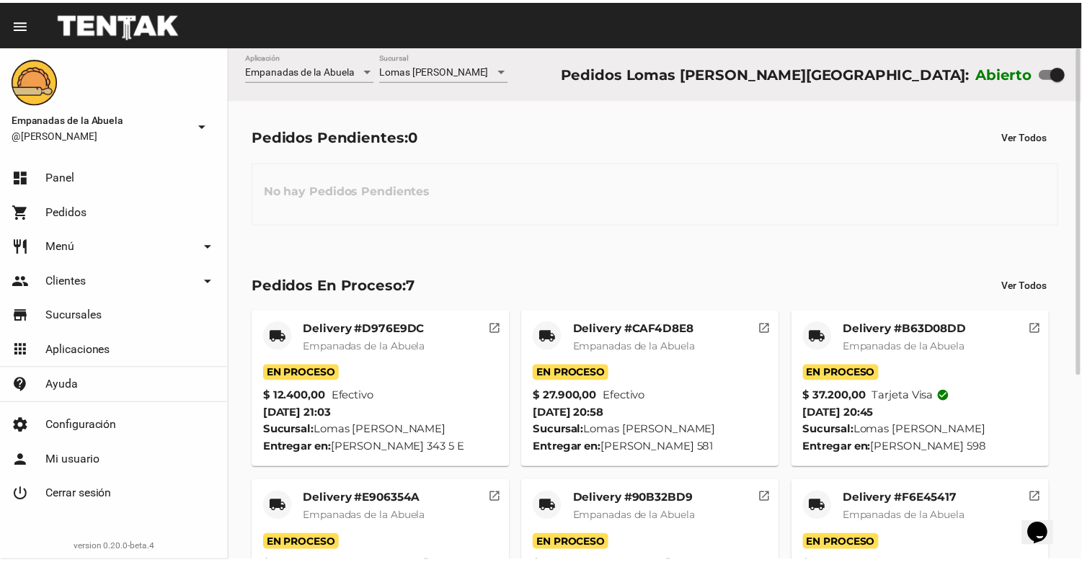
scroll to position [289, 0]
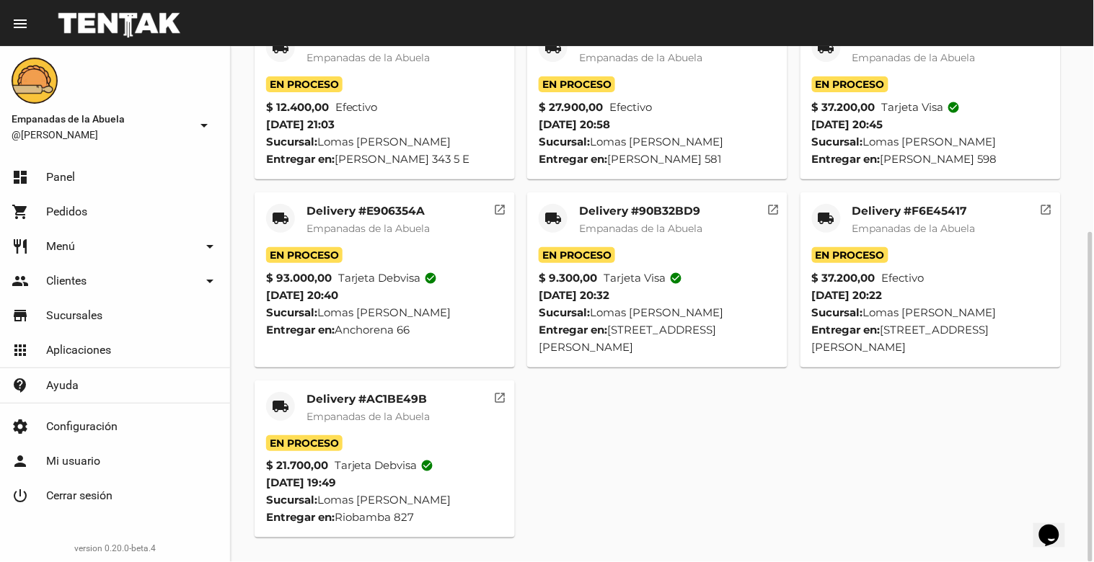
click at [375, 407] on div "Delivery #AC1BE49B Empanadas de la Abuela" at bounding box center [367, 413] width 123 height 43
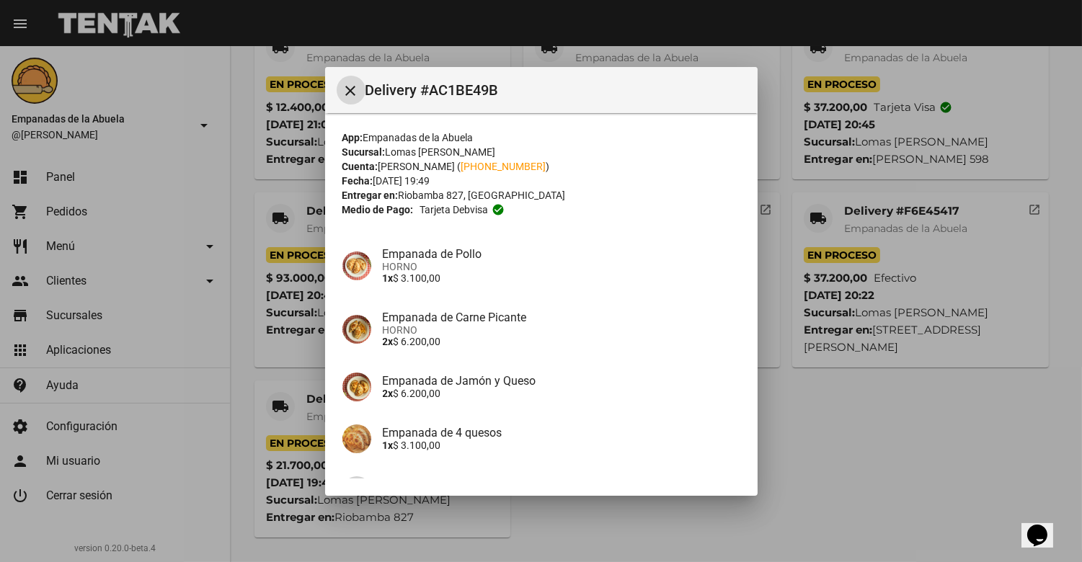
scroll to position [152, 0]
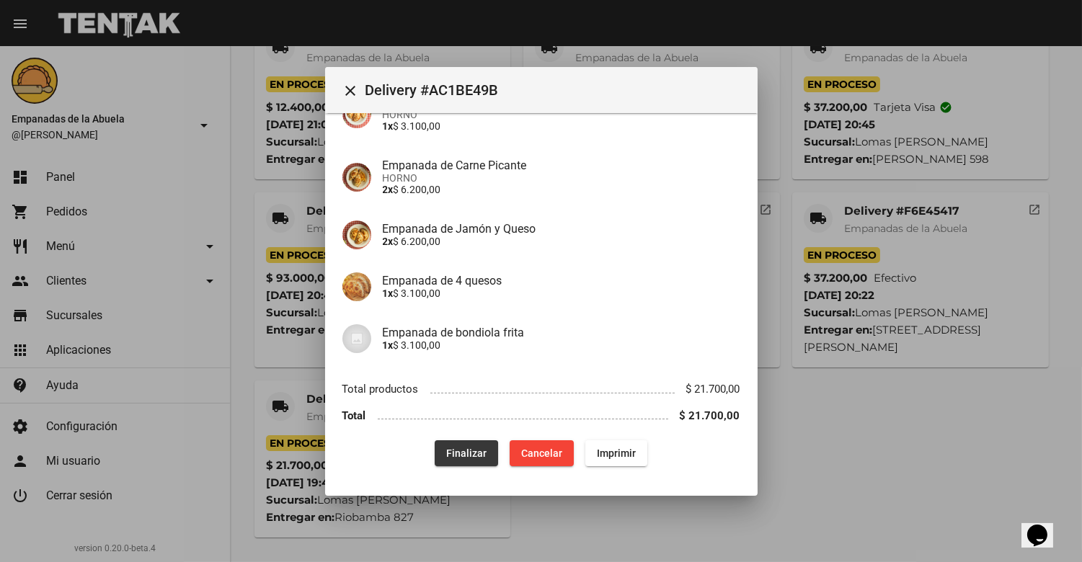
click at [456, 454] on span "Finalizar" at bounding box center [466, 454] width 40 height 12
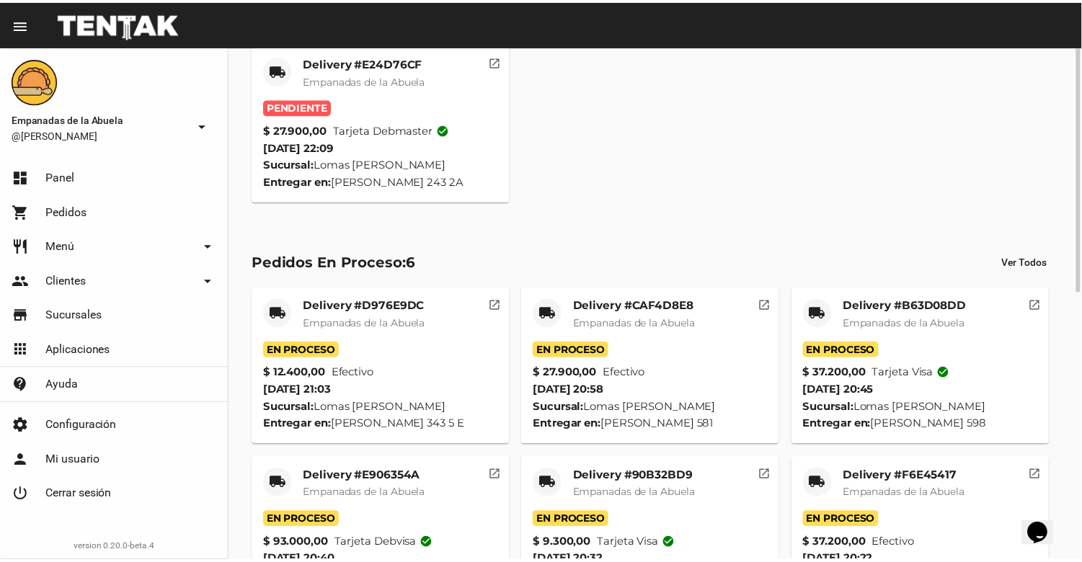
scroll to position [0, 0]
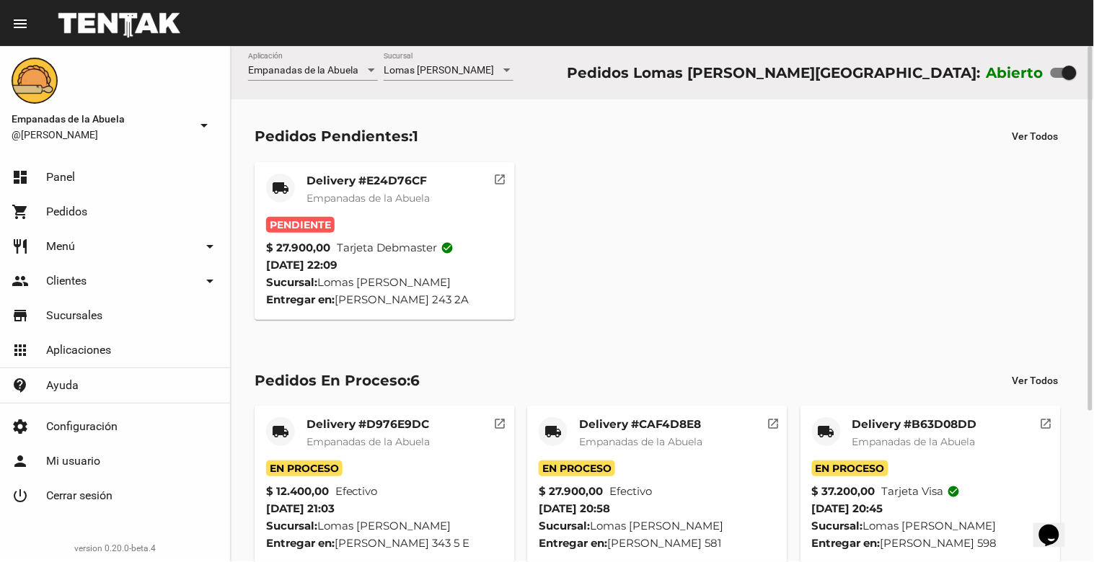
click at [371, 191] on mat-card-subtitle "Empanadas de la Abuela" at bounding box center [367, 198] width 123 height 14
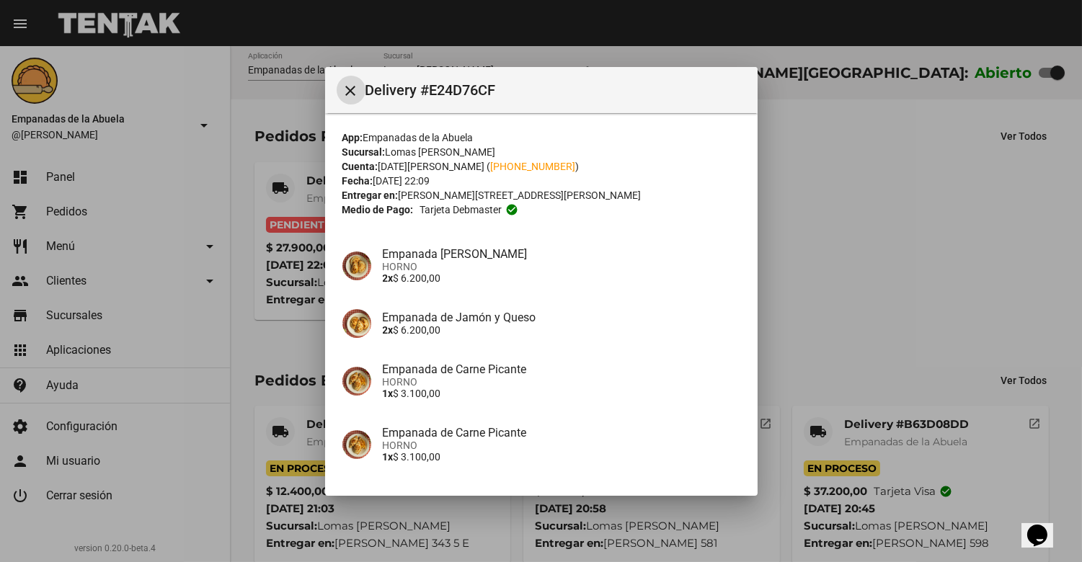
scroll to position [239, 0]
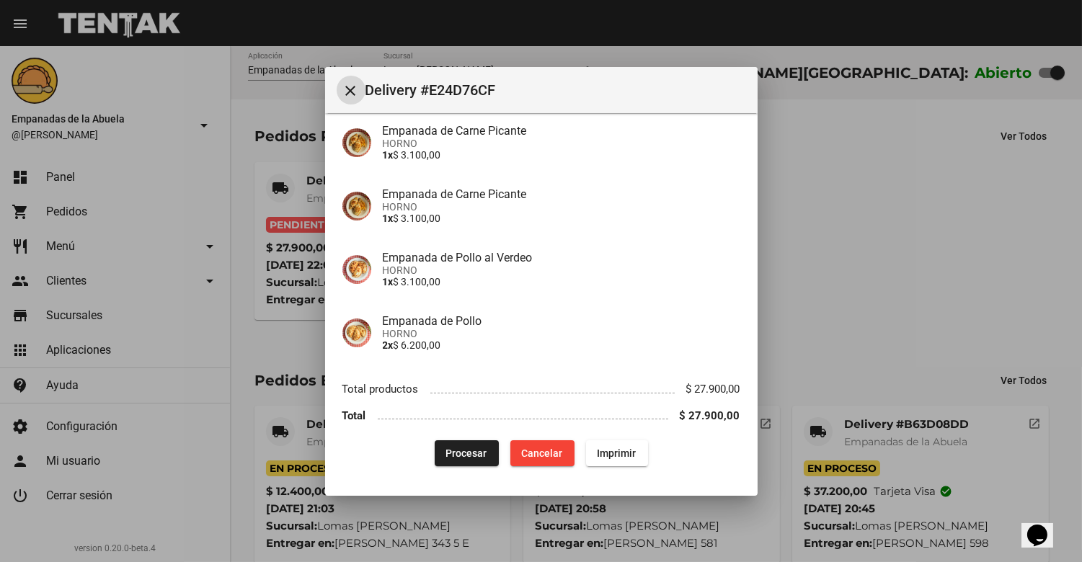
click at [470, 450] on span "Procesar" at bounding box center [466, 454] width 41 height 12
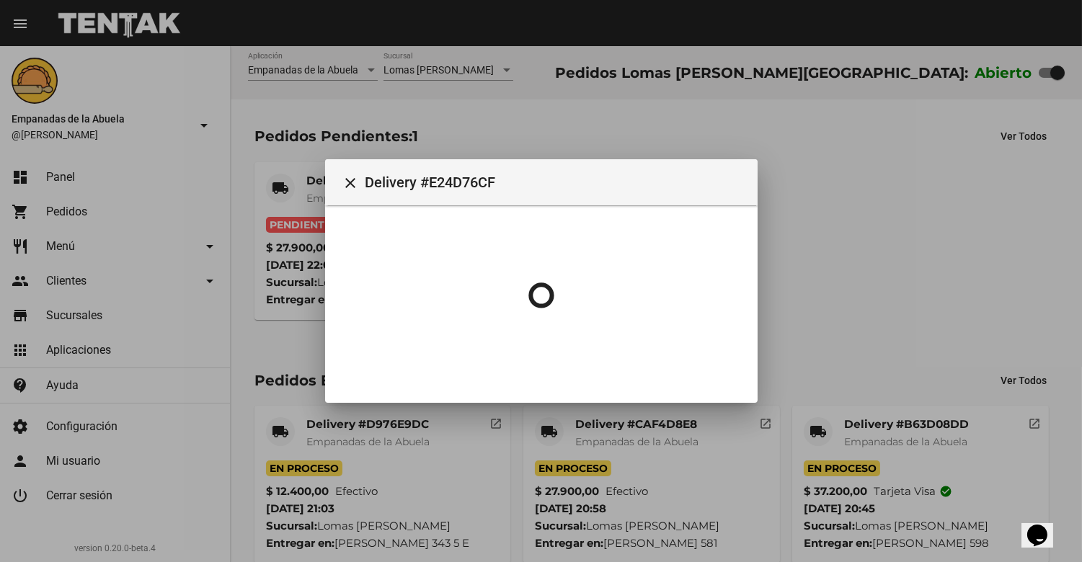
scroll to position [0, 0]
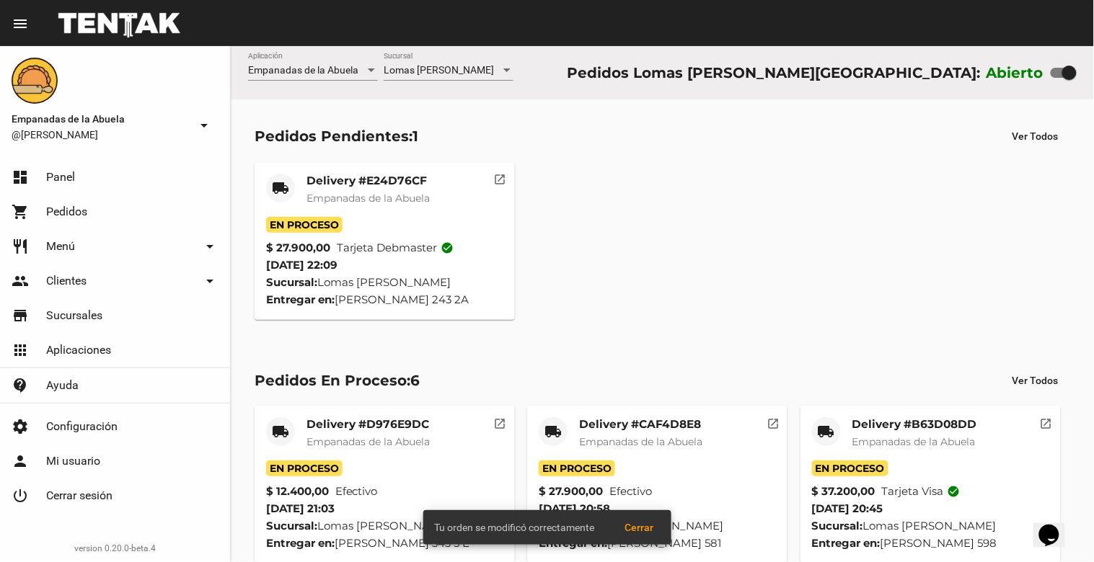
click at [336, 183] on mat-card-title "Delivery #E24D76CF" at bounding box center [367, 181] width 123 height 14
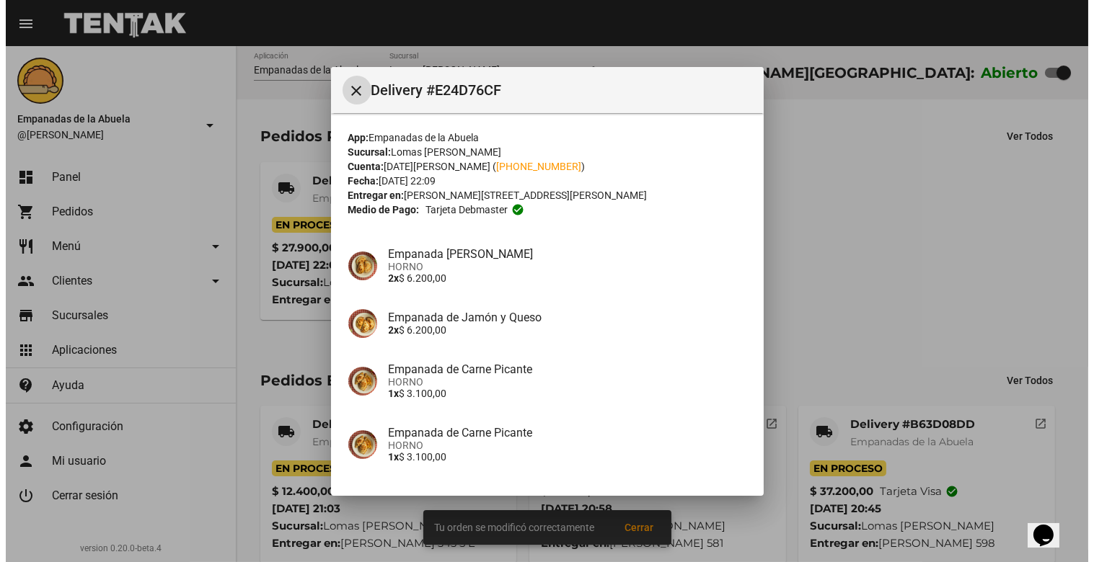
scroll to position [239, 0]
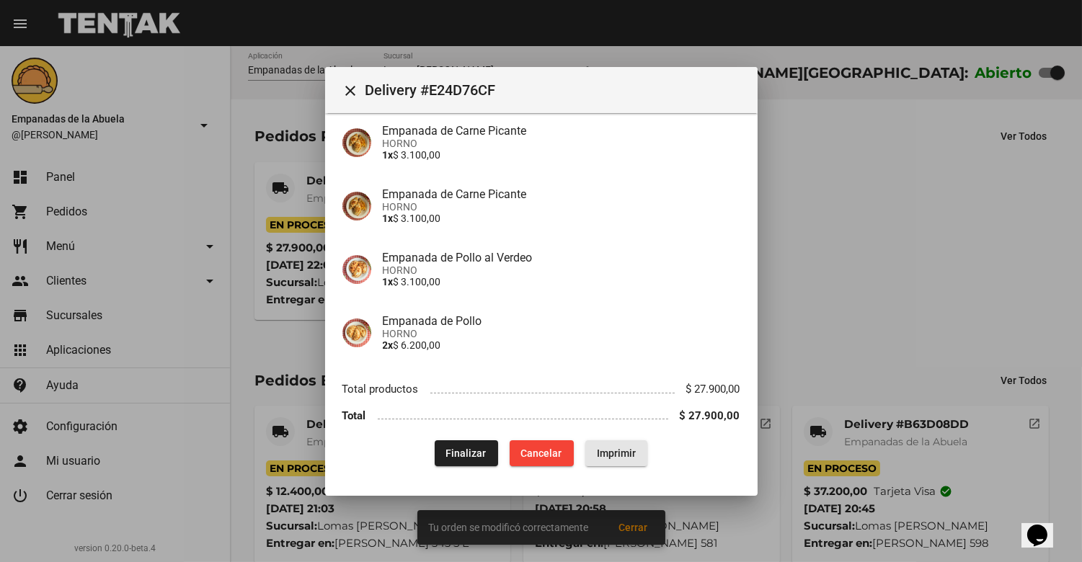
click at [606, 451] on span "Imprimir" at bounding box center [616, 454] width 39 height 12
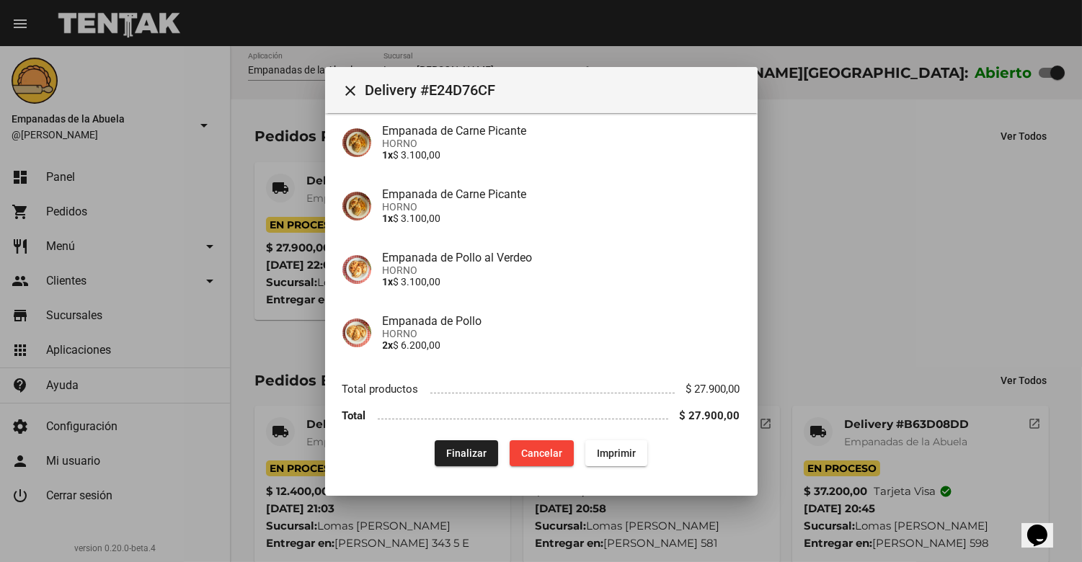
click at [355, 84] on mat-icon "close" at bounding box center [350, 90] width 17 height 17
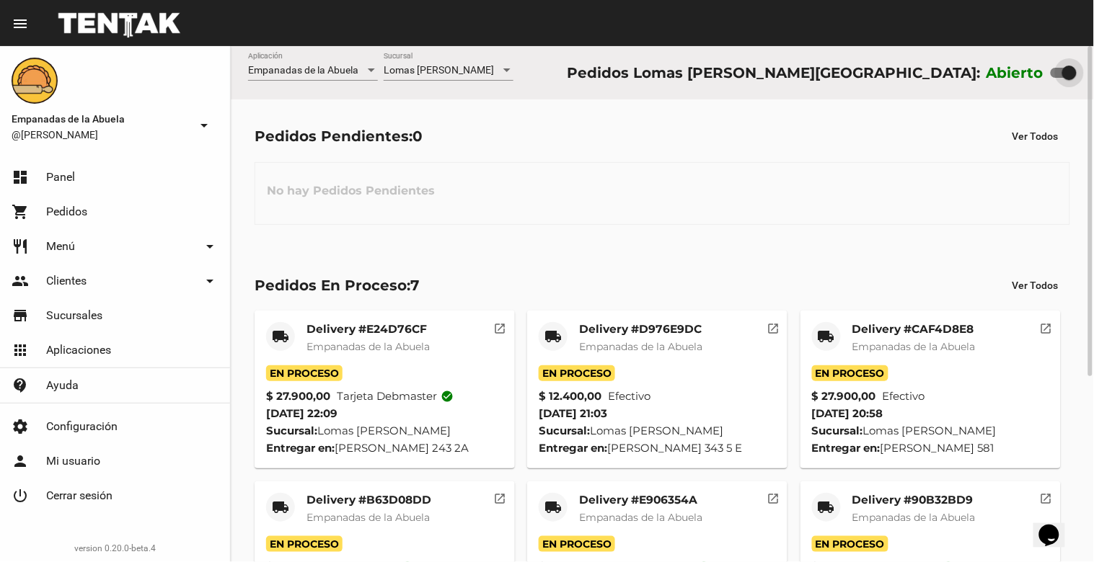
click at [1055, 69] on div at bounding box center [1063, 73] width 26 height 10
click at [1057, 78] on input "checkbox" at bounding box center [1057, 78] width 1 height 1
checkbox input "false"
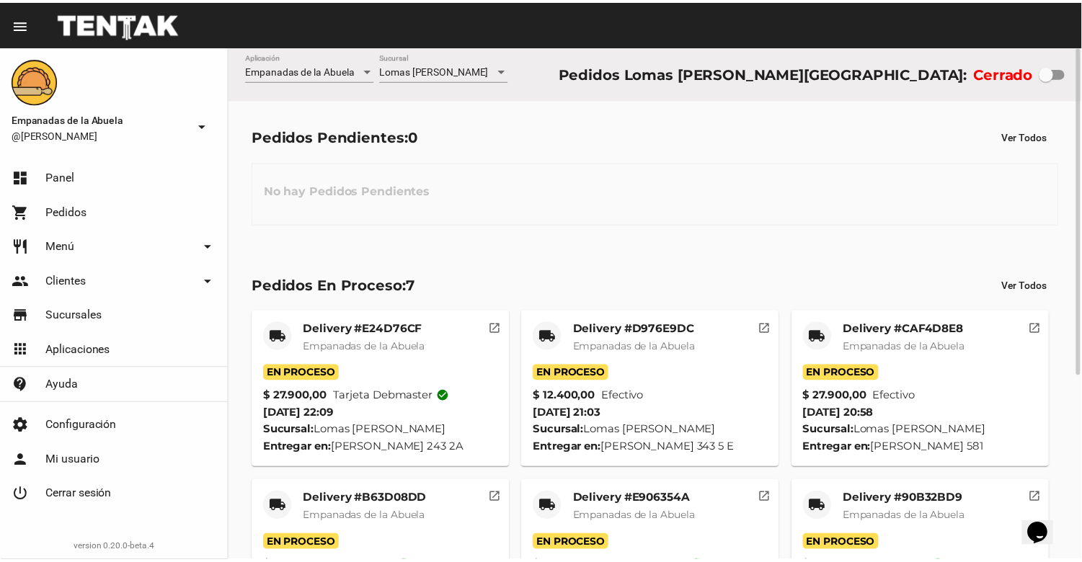
scroll to position [289, 0]
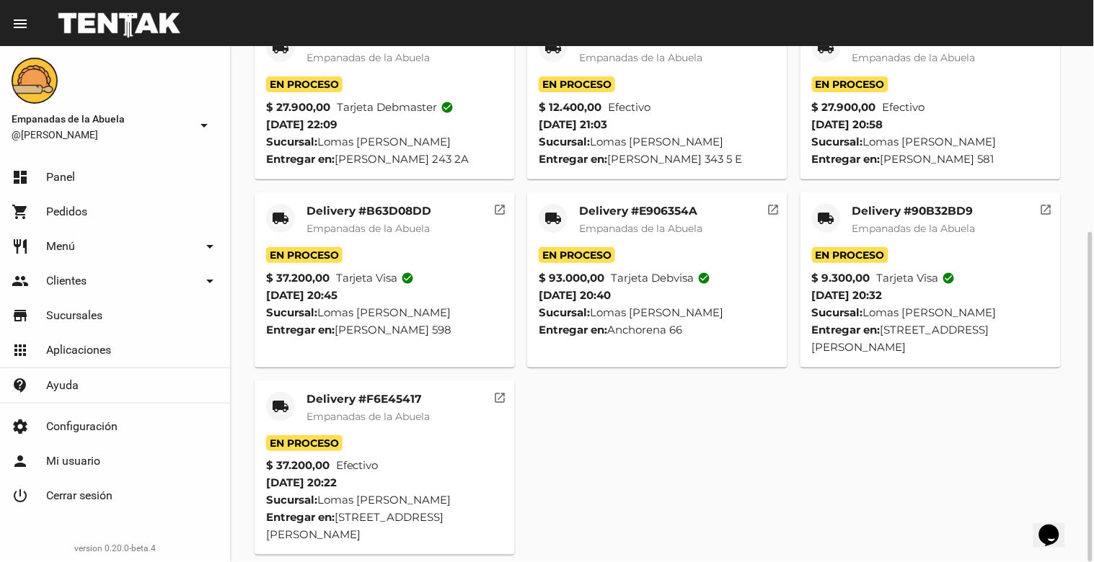
click at [352, 399] on mat-card-title "Delivery #F6E45417" at bounding box center [367, 399] width 123 height 14
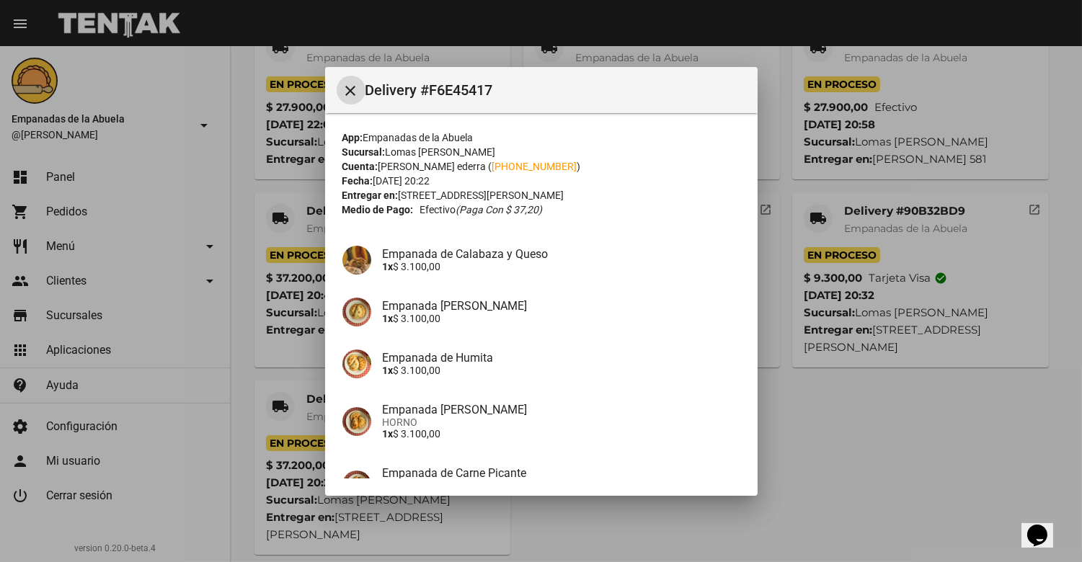
scroll to position [267, 0]
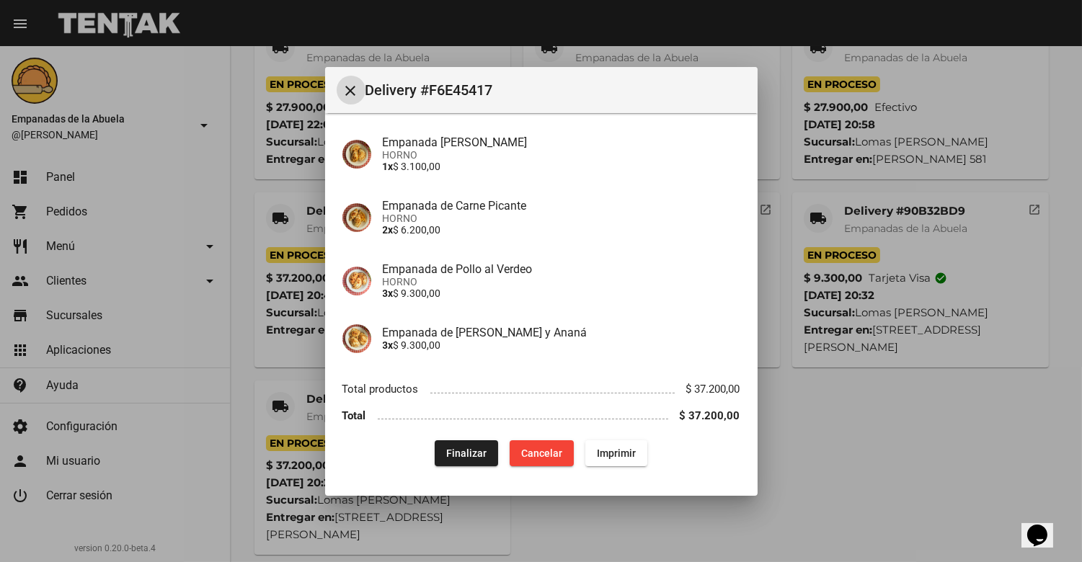
click at [464, 452] on span "Finalizar" at bounding box center [466, 454] width 40 height 12
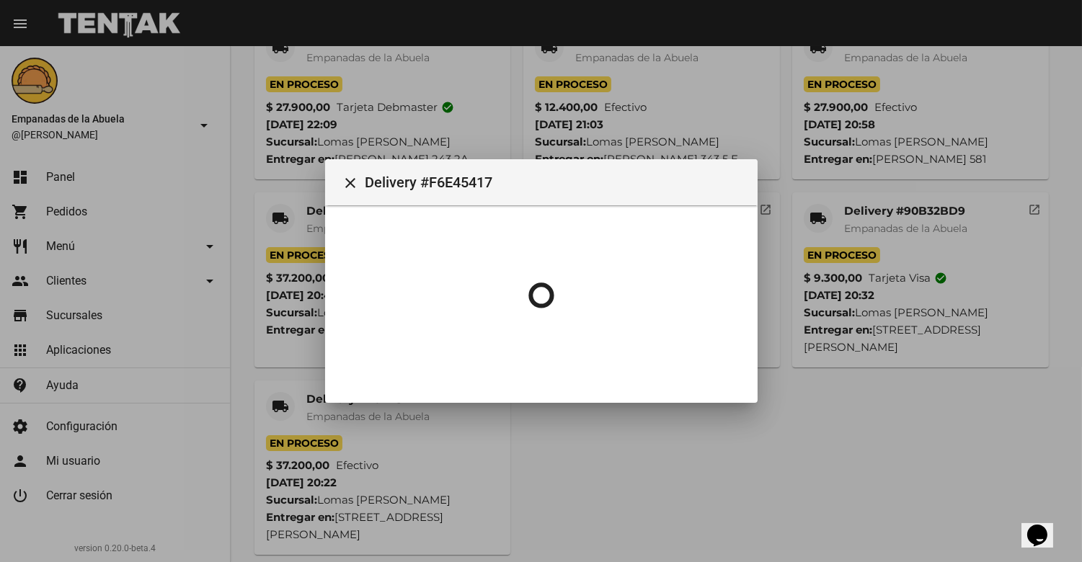
scroll to position [0, 0]
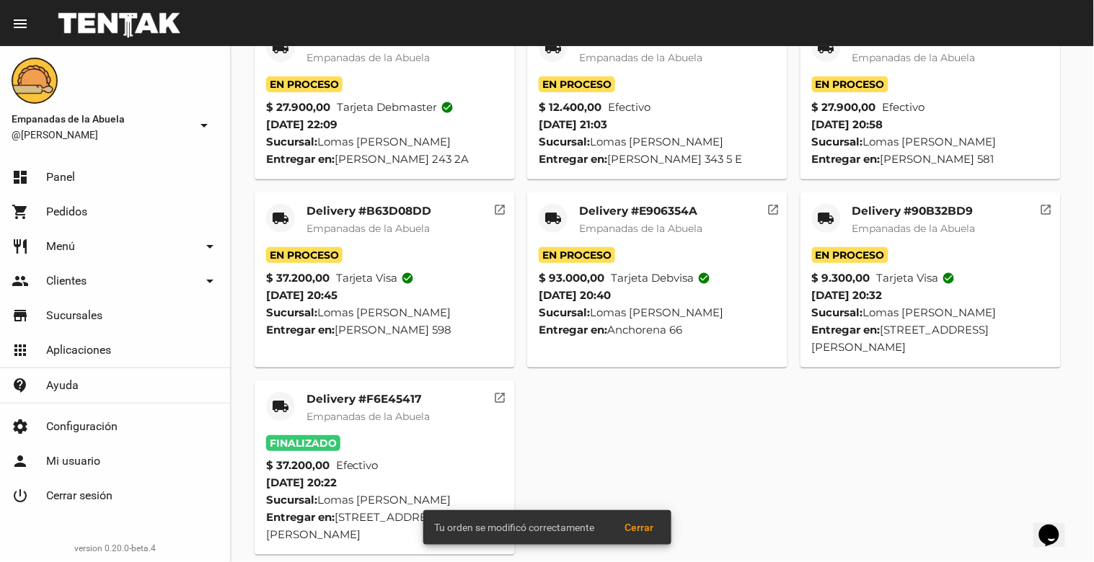
click at [911, 214] on mat-card-title "Delivery #90B32BD9" at bounding box center [913, 211] width 123 height 14
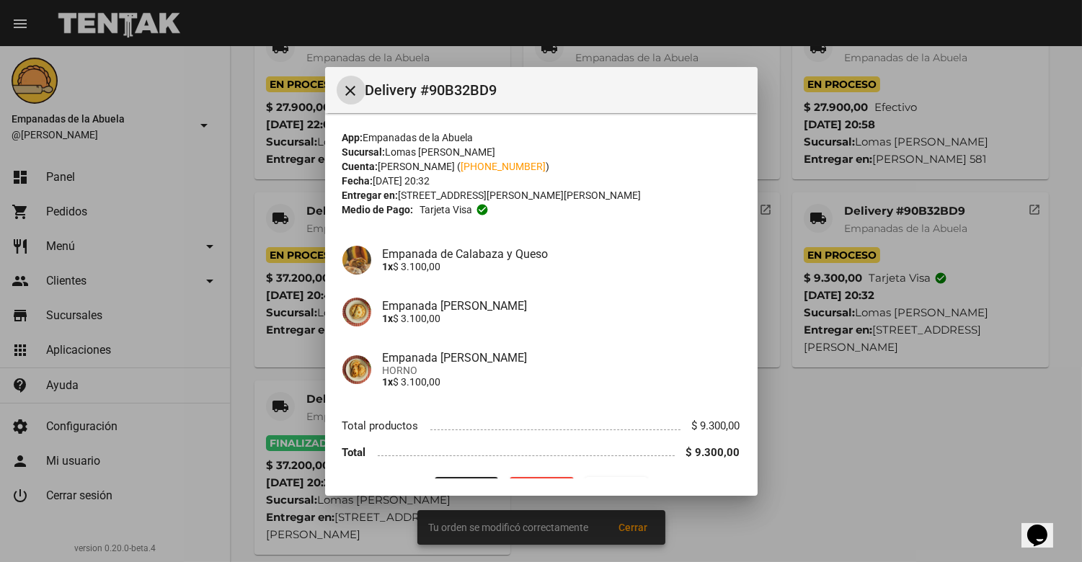
scroll to position [37, 0]
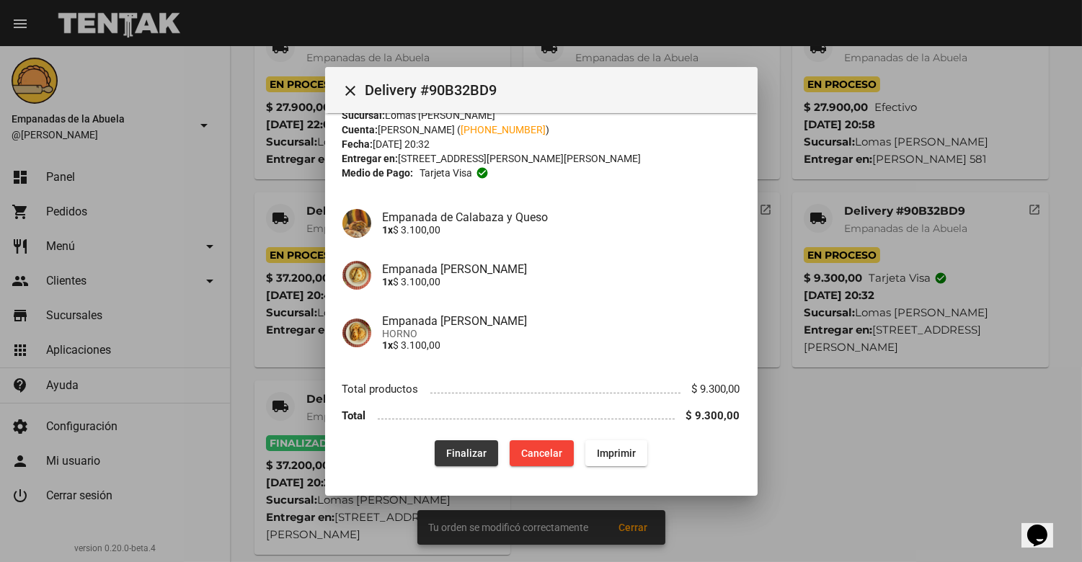
click at [450, 451] on span "Finalizar" at bounding box center [466, 454] width 40 height 12
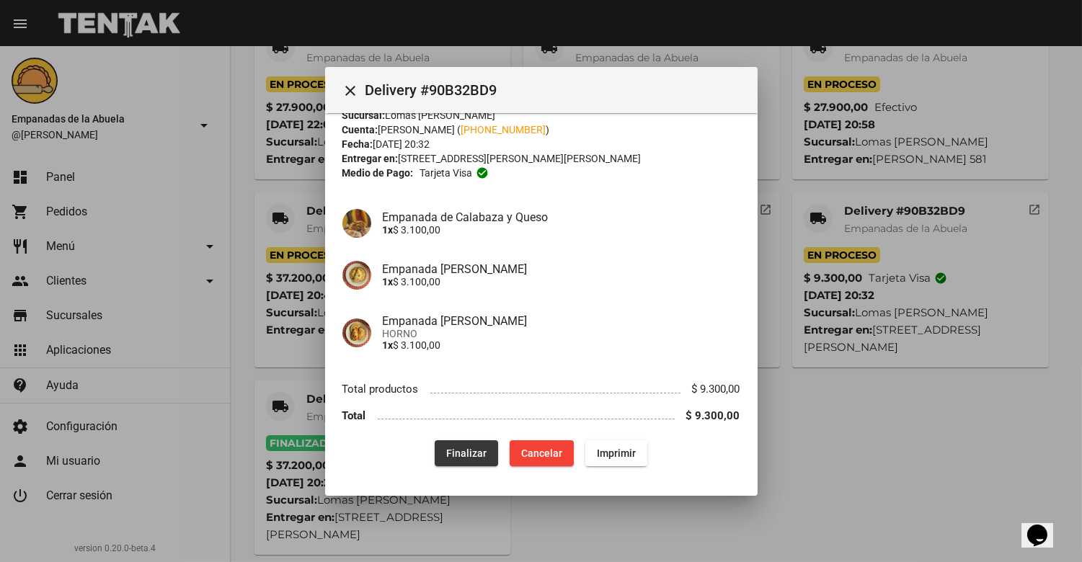
scroll to position [0, 0]
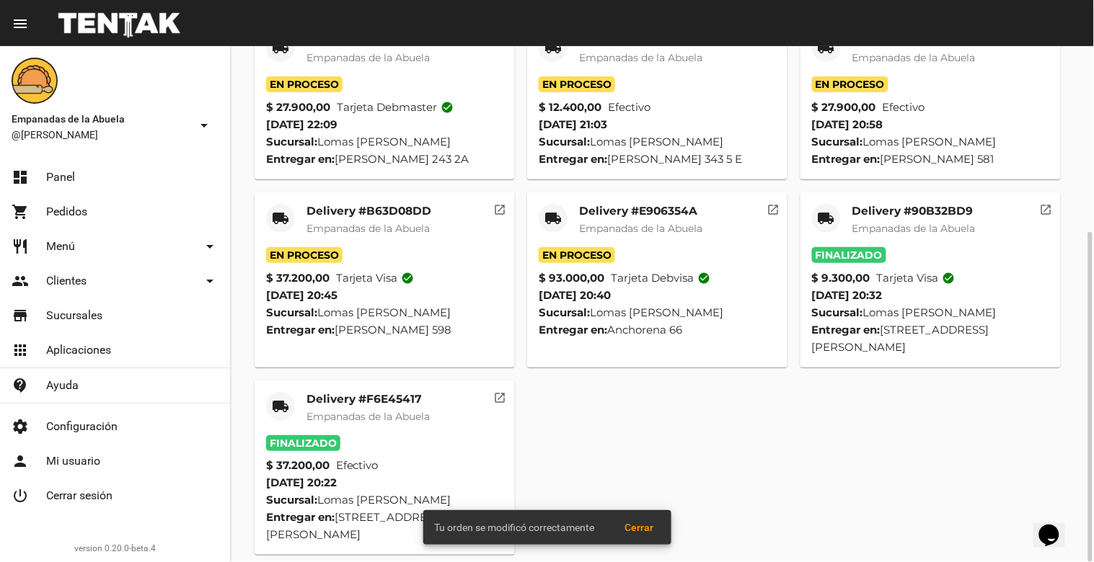
click at [653, 214] on mat-card-title "Delivery #E906354A" at bounding box center [640, 211] width 123 height 14
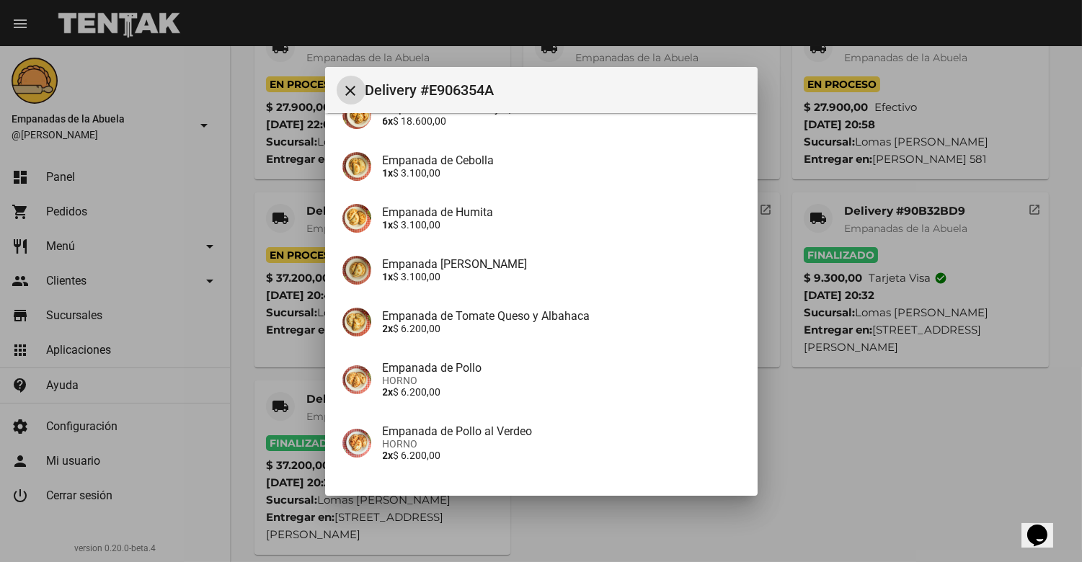
scroll to position [590, 0]
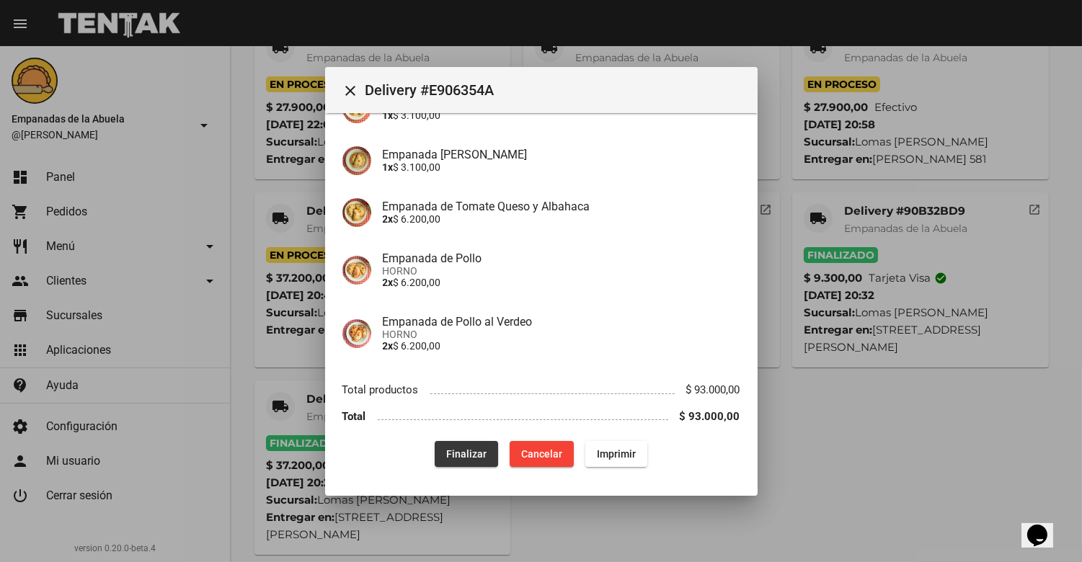
click at [456, 451] on span "Finalizar" at bounding box center [466, 454] width 40 height 12
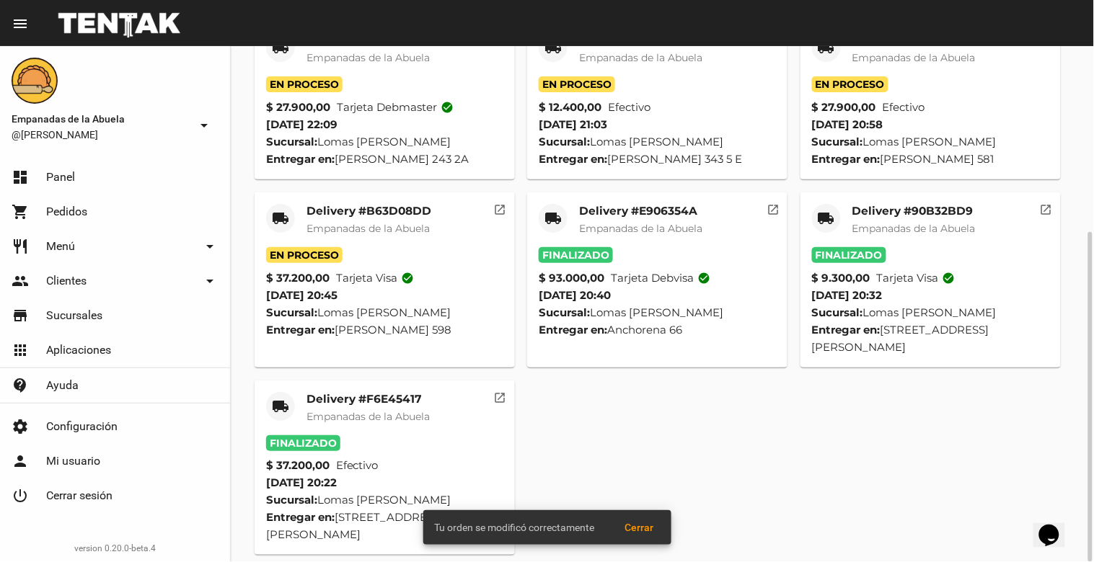
click at [342, 222] on span "Empanadas de la Abuela" at bounding box center [367, 228] width 123 height 13
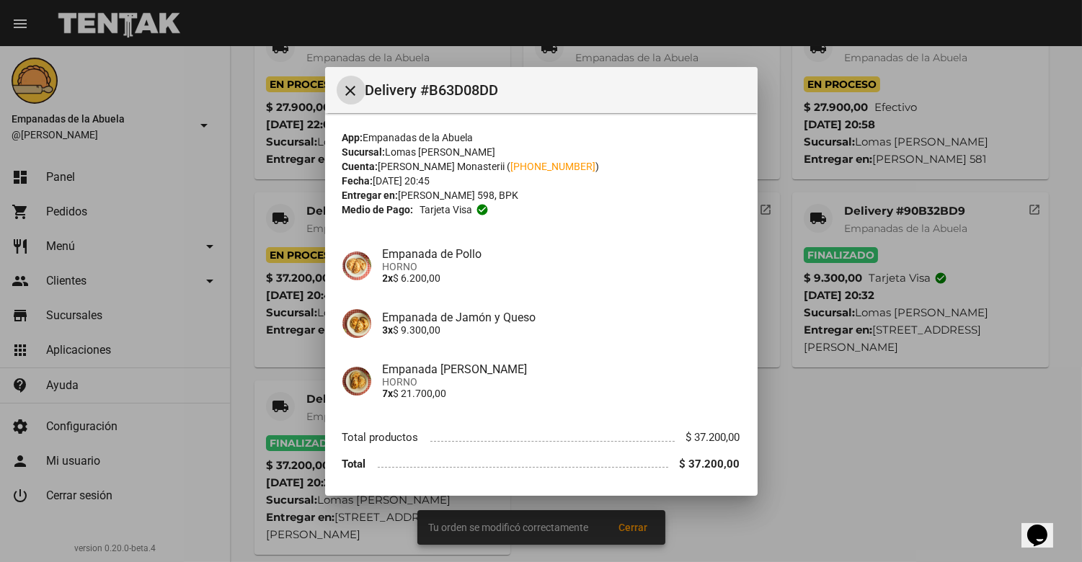
scroll to position [48, 0]
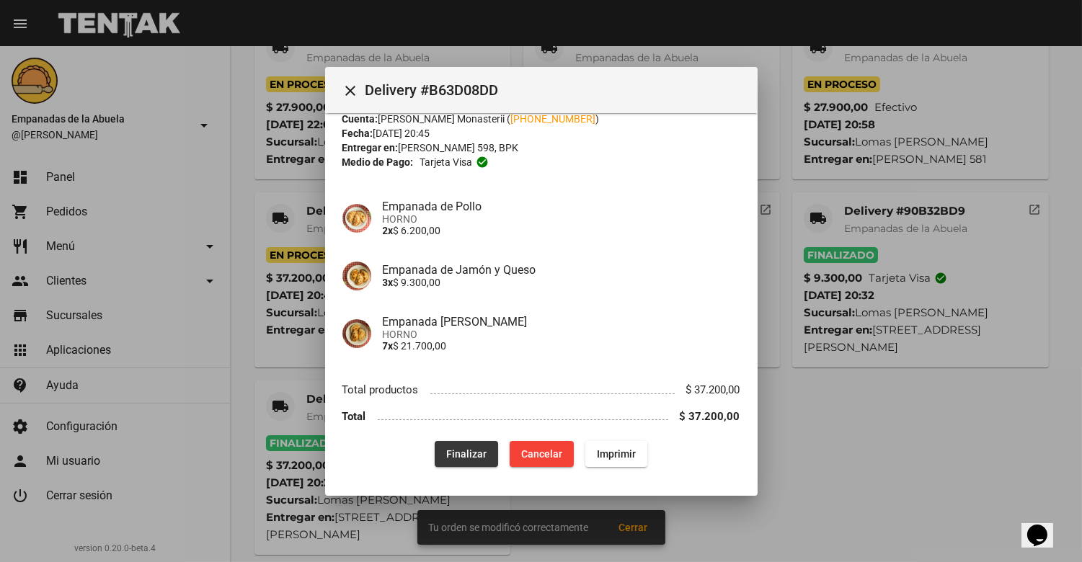
click at [462, 451] on span "Finalizar" at bounding box center [466, 454] width 40 height 12
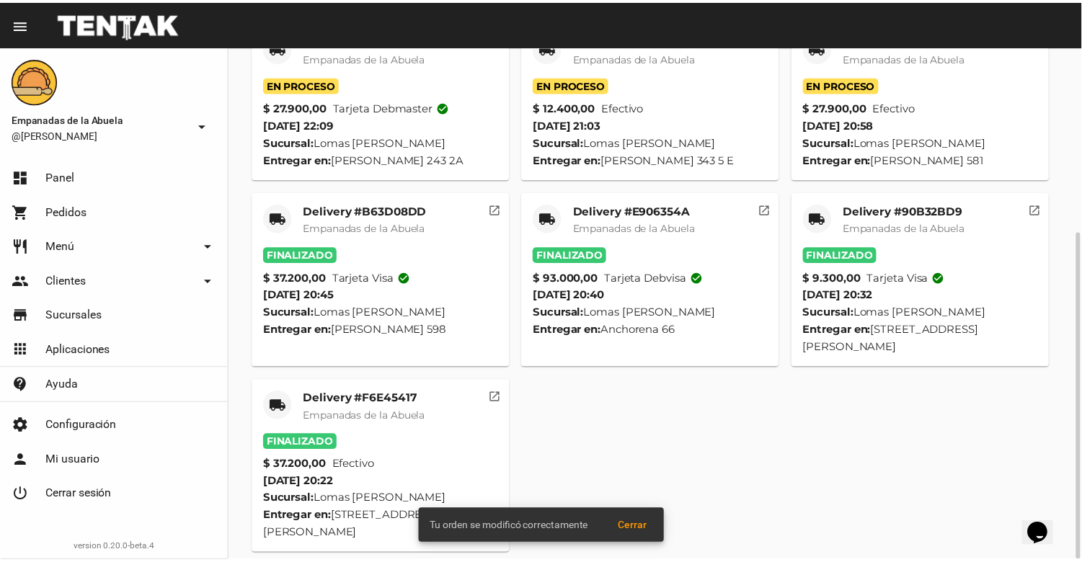
scroll to position [128, 0]
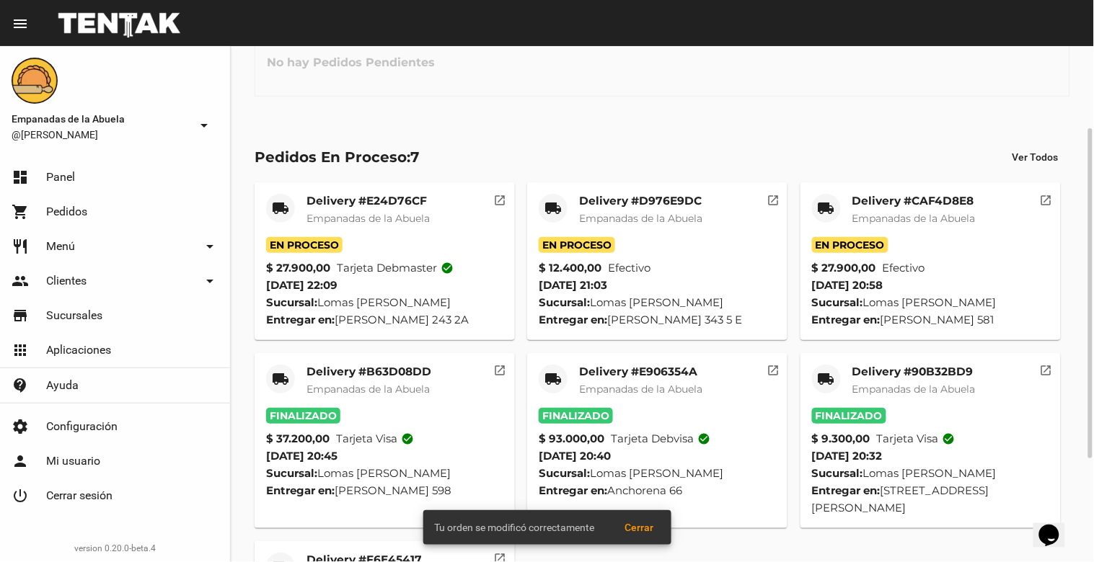
click at [928, 202] on mat-card-title "Delivery #CAF4D8E8" at bounding box center [913, 201] width 123 height 14
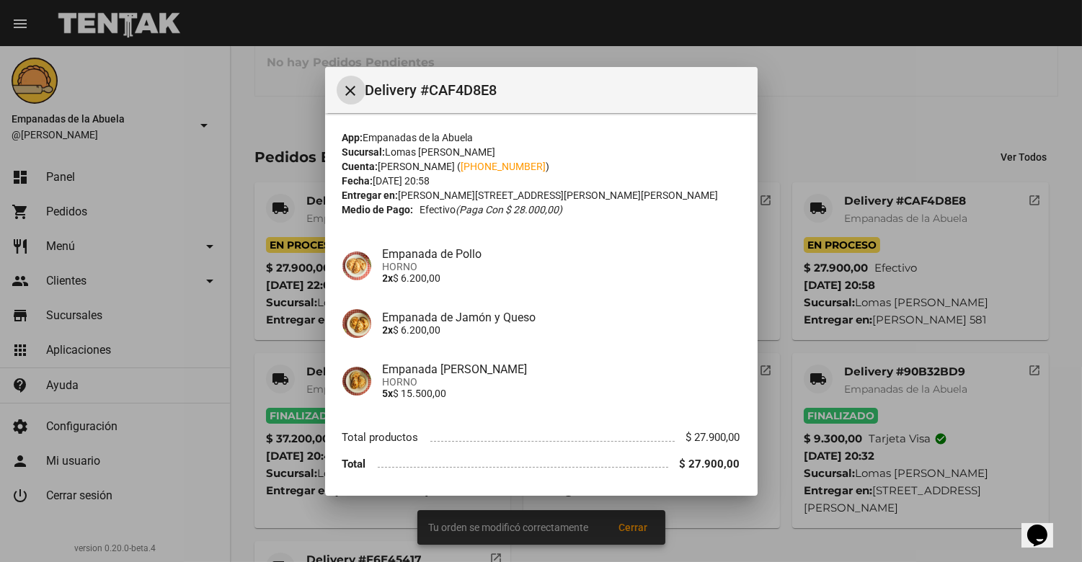
scroll to position [48, 0]
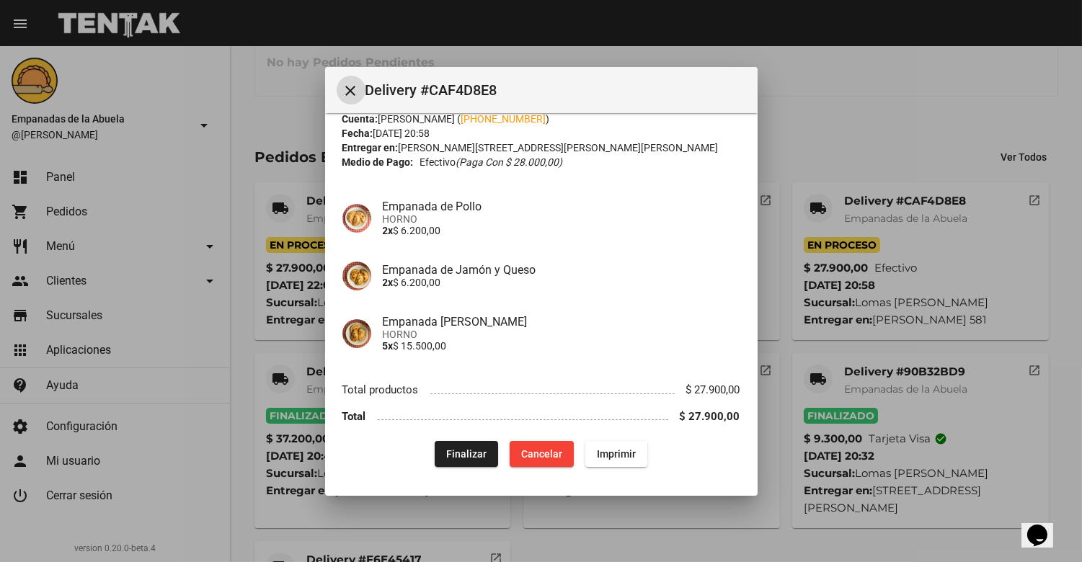
click at [459, 448] on span "Finalizar" at bounding box center [466, 454] width 40 height 12
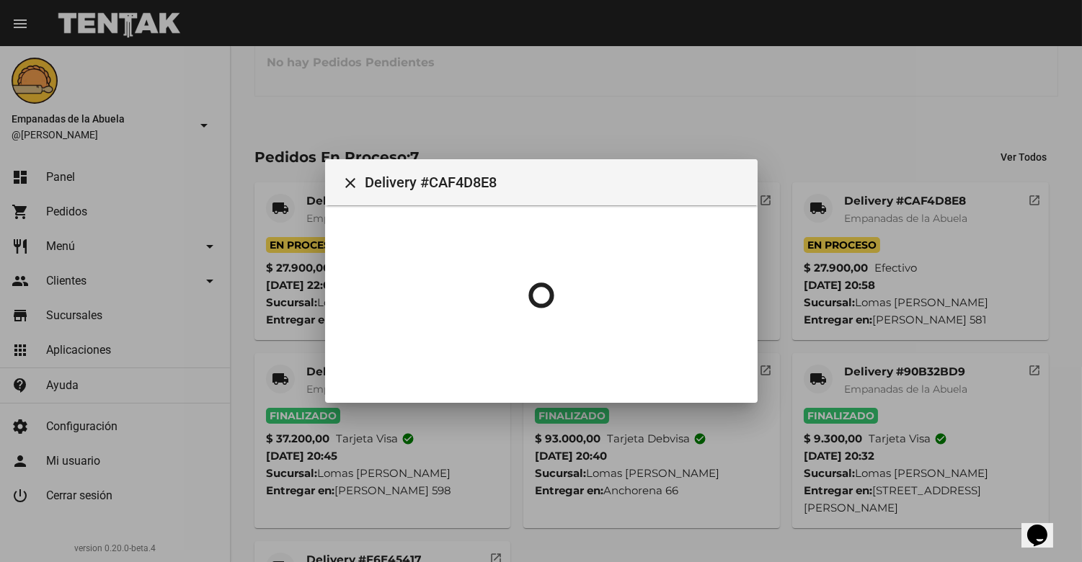
scroll to position [0, 0]
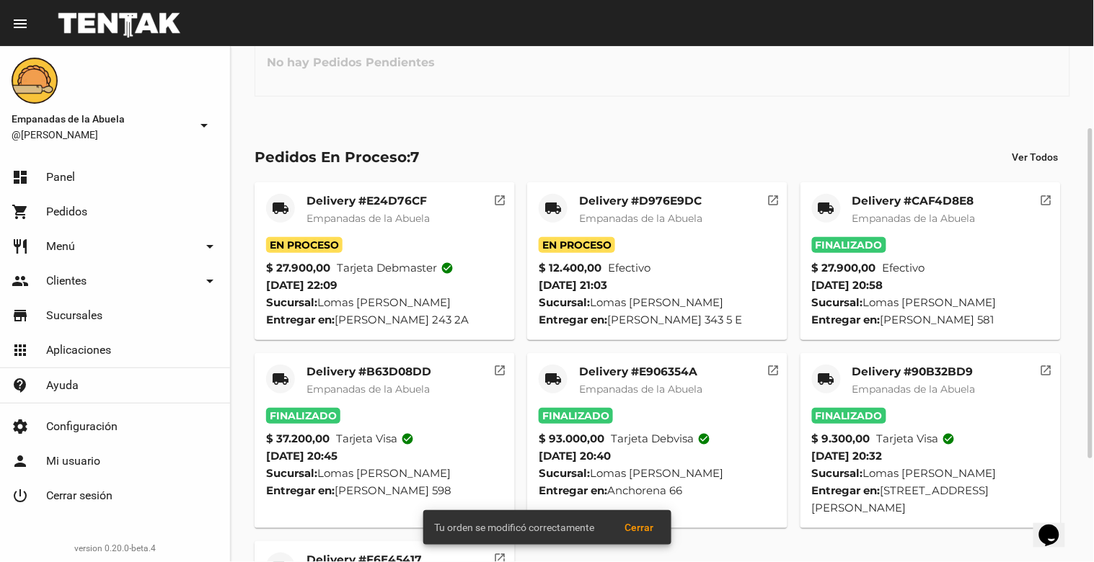
click at [644, 205] on mat-card-title "Delivery #D976E9DC" at bounding box center [640, 201] width 123 height 14
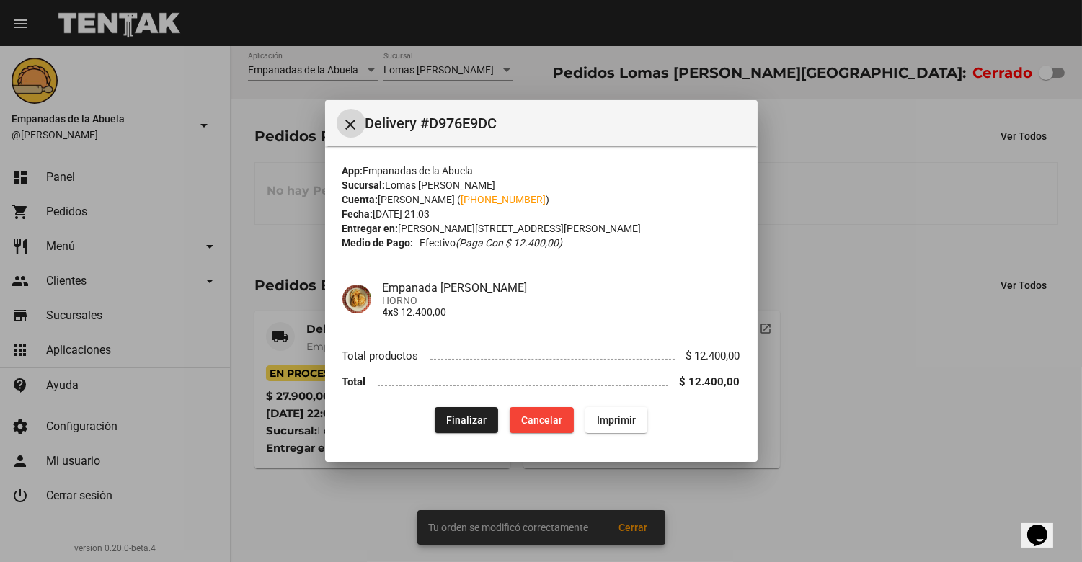
click at [466, 415] on span "Finalizar" at bounding box center [466, 421] width 40 height 12
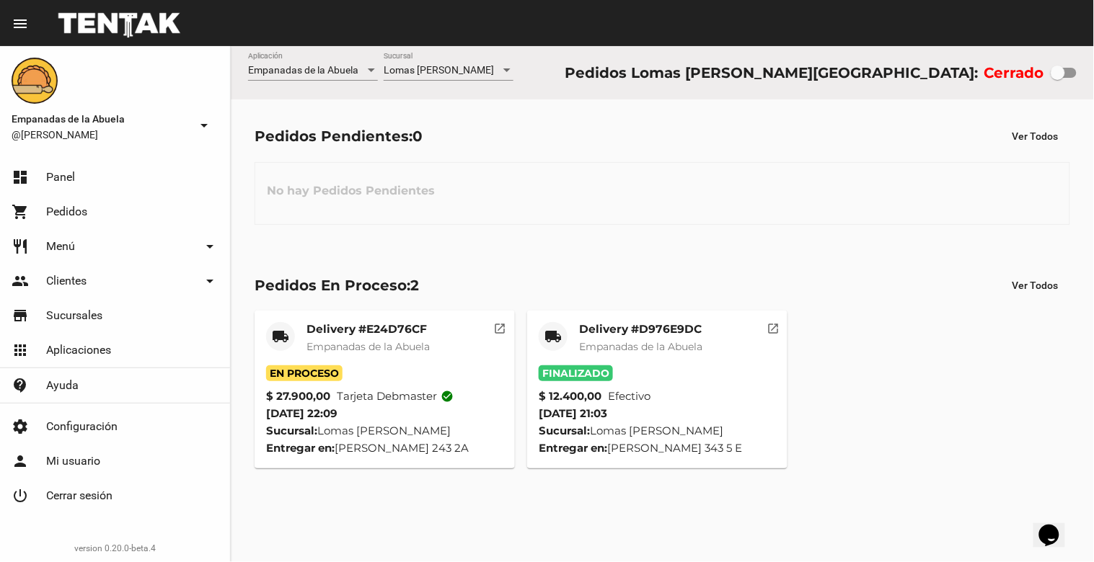
click at [383, 337] on div "Delivery #E24D76CF Empanadas de la Abuela" at bounding box center [367, 343] width 123 height 43
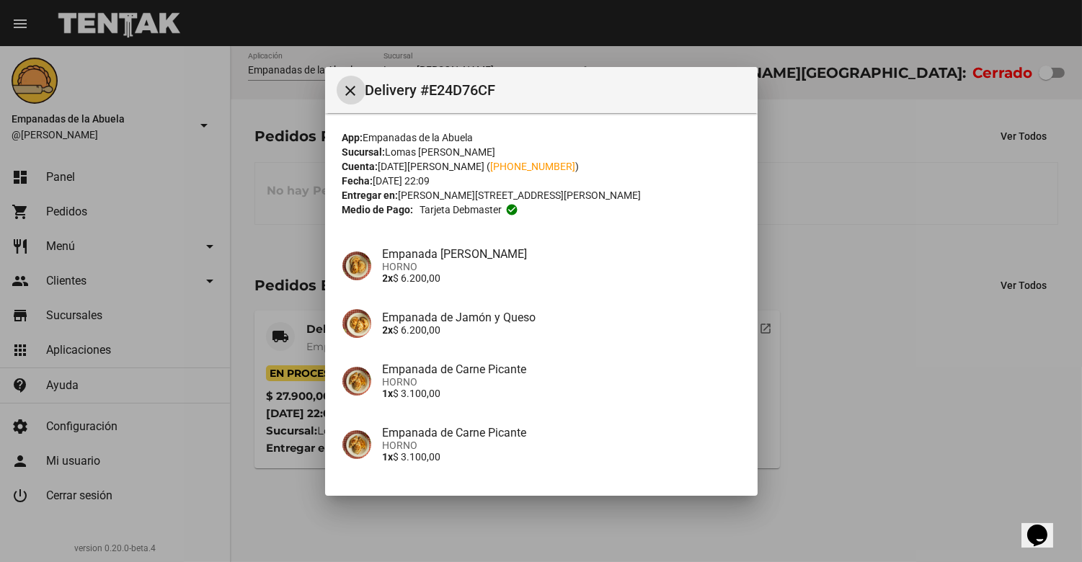
scroll to position [239, 0]
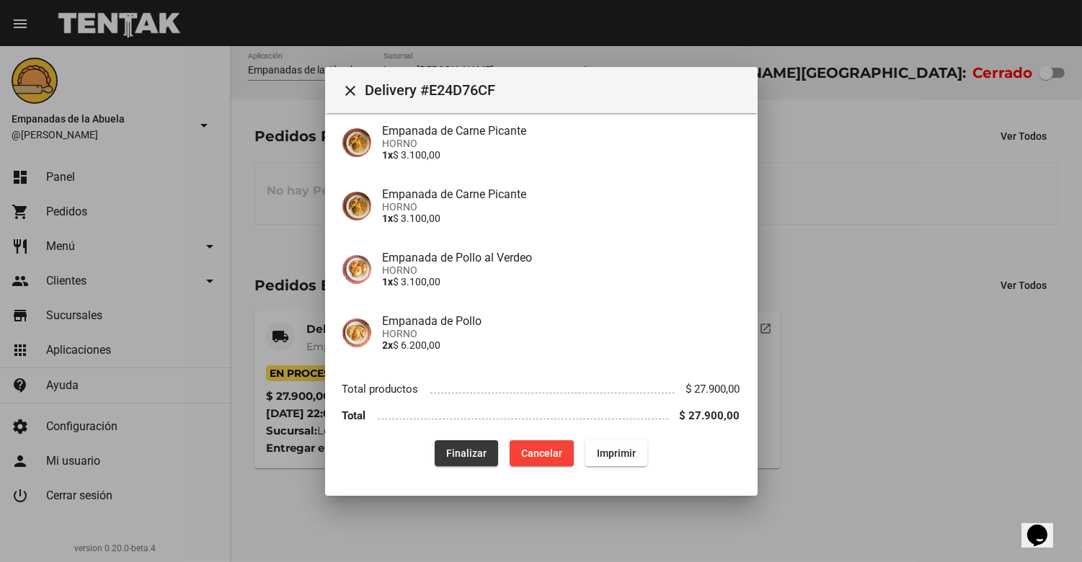
click at [456, 458] on span "Finalizar" at bounding box center [466, 454] width 40 height 12
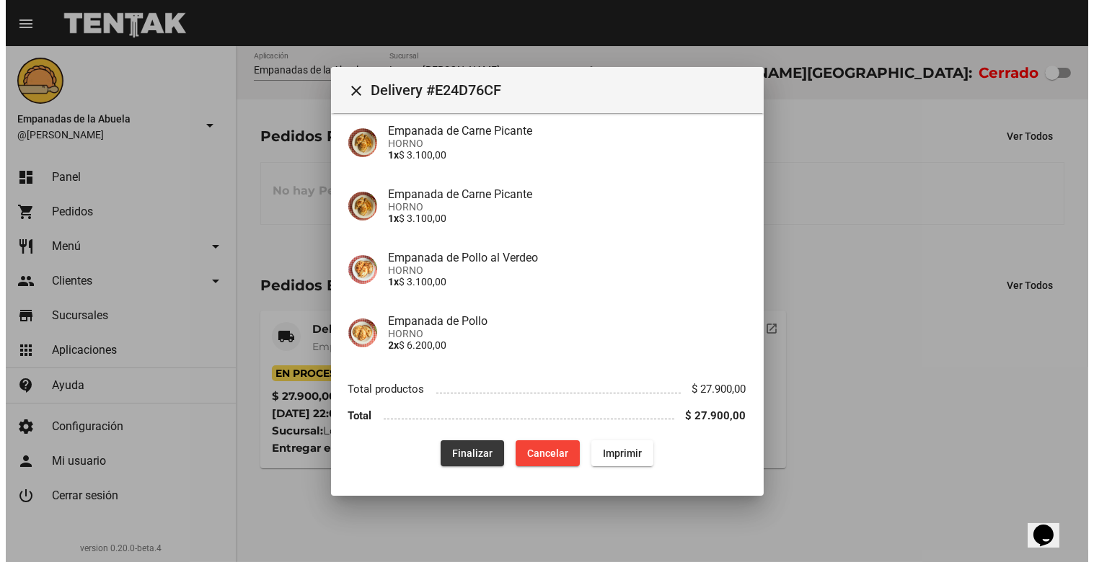
scroll to position [0, 0]
